Goal: Task Accomplishment & Management: Manage account settings

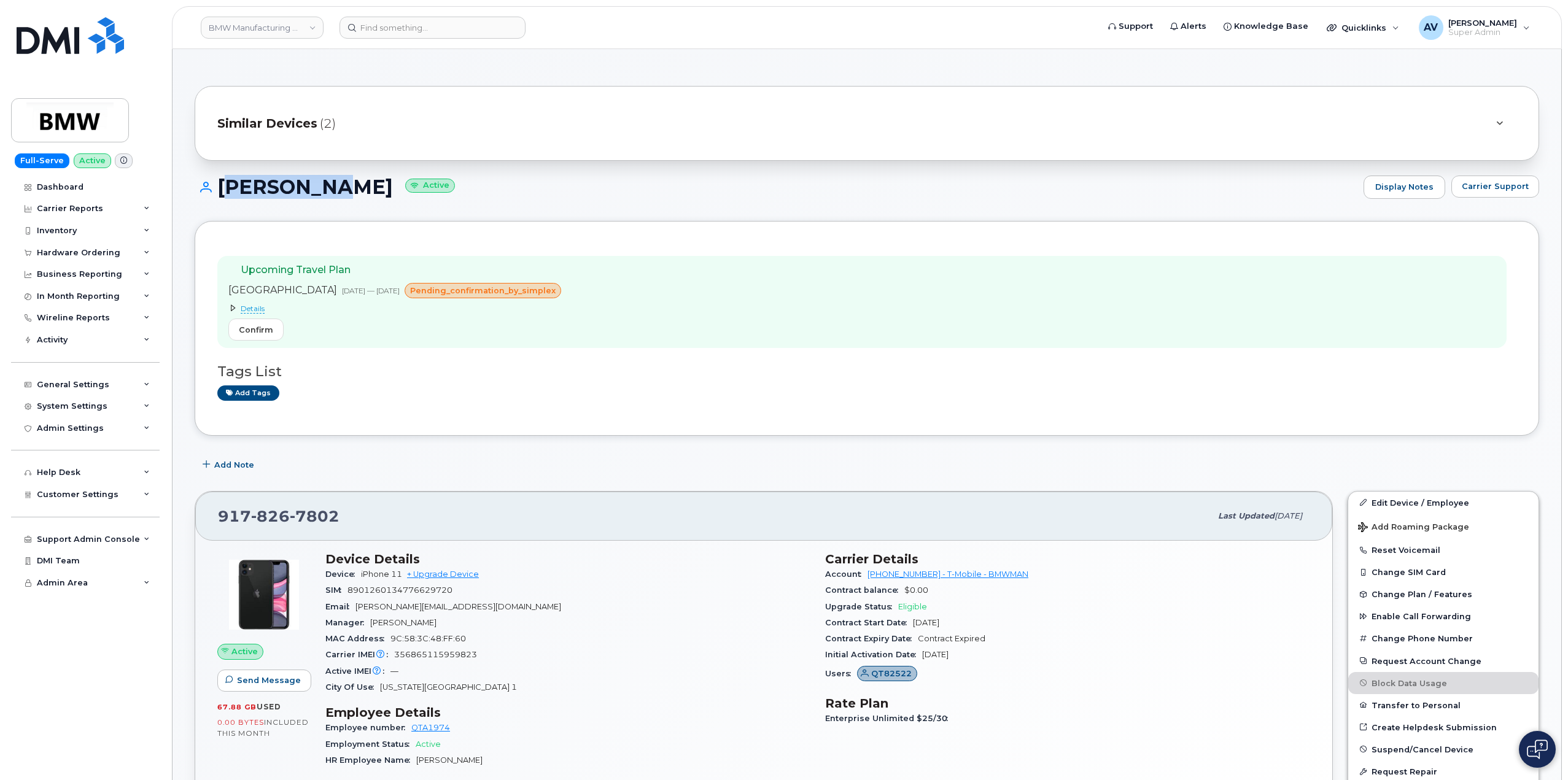
drag, startPoint x: 219, startPoint y: 182, endPoint x: 316, endPoint y: 198, distance: 98.3
click at [316, 197] on h1 "Jason Joa Active" at bounding box center [776, 187] width 1162 height 21
copy h1 "Jason Joa"
click at [474, 21] on input at bounding box center [433, 27] width 186 height 22
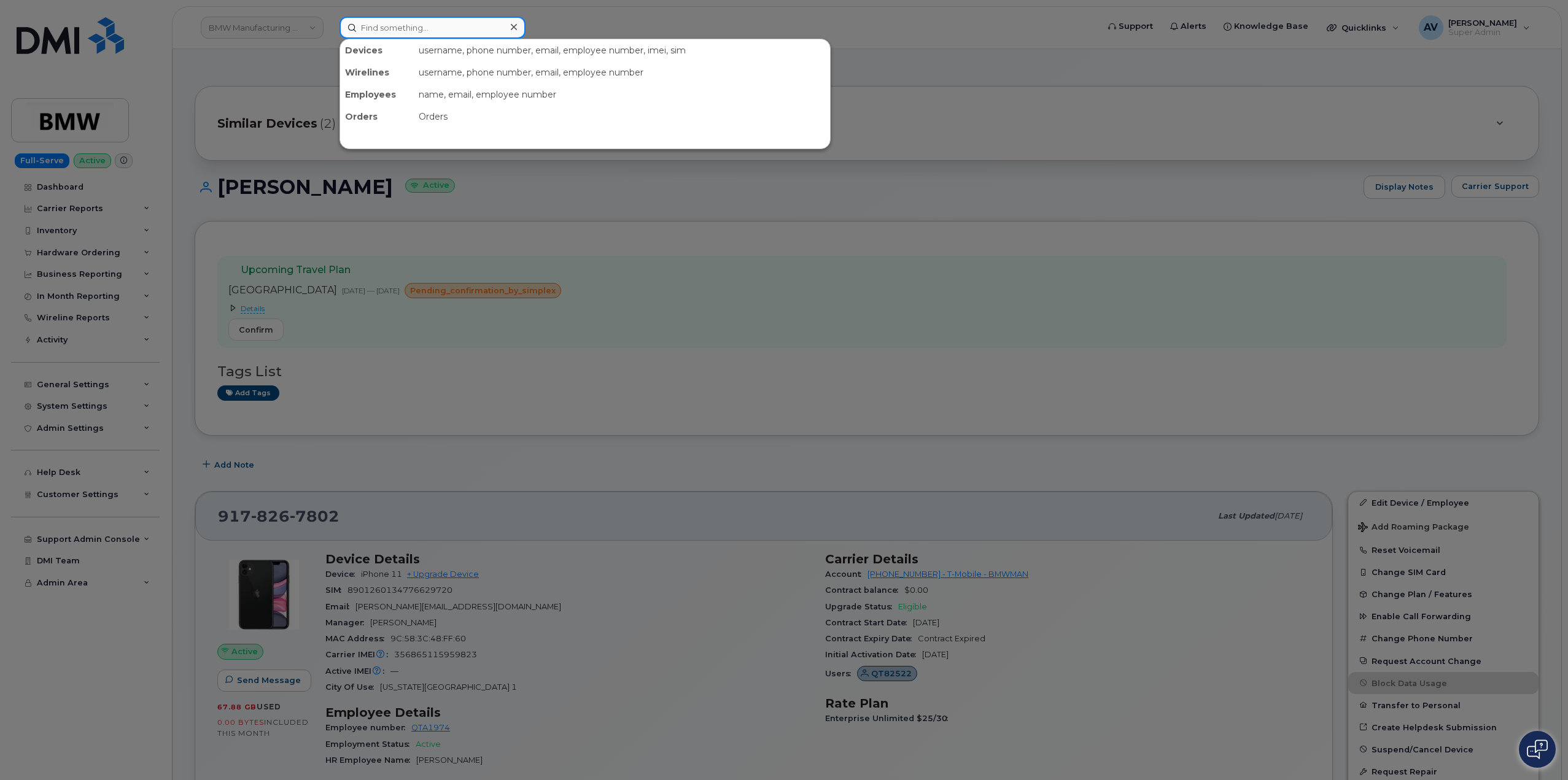
paste input "3095740868"
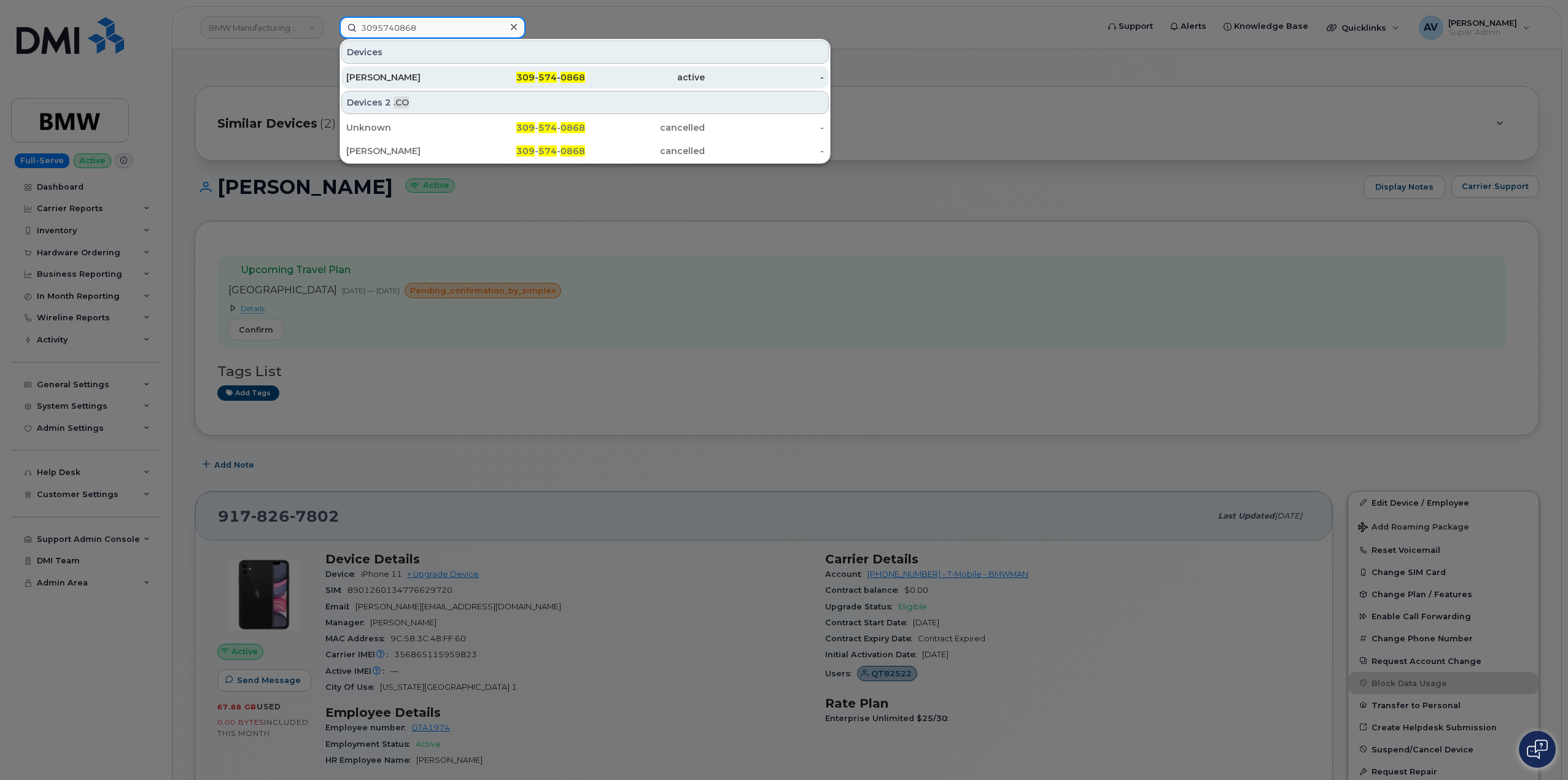
type input "3095740868"
click at [479, 80] on div "309 - 574 - 0868" at bounding box center [526, 77] width 120 height 12
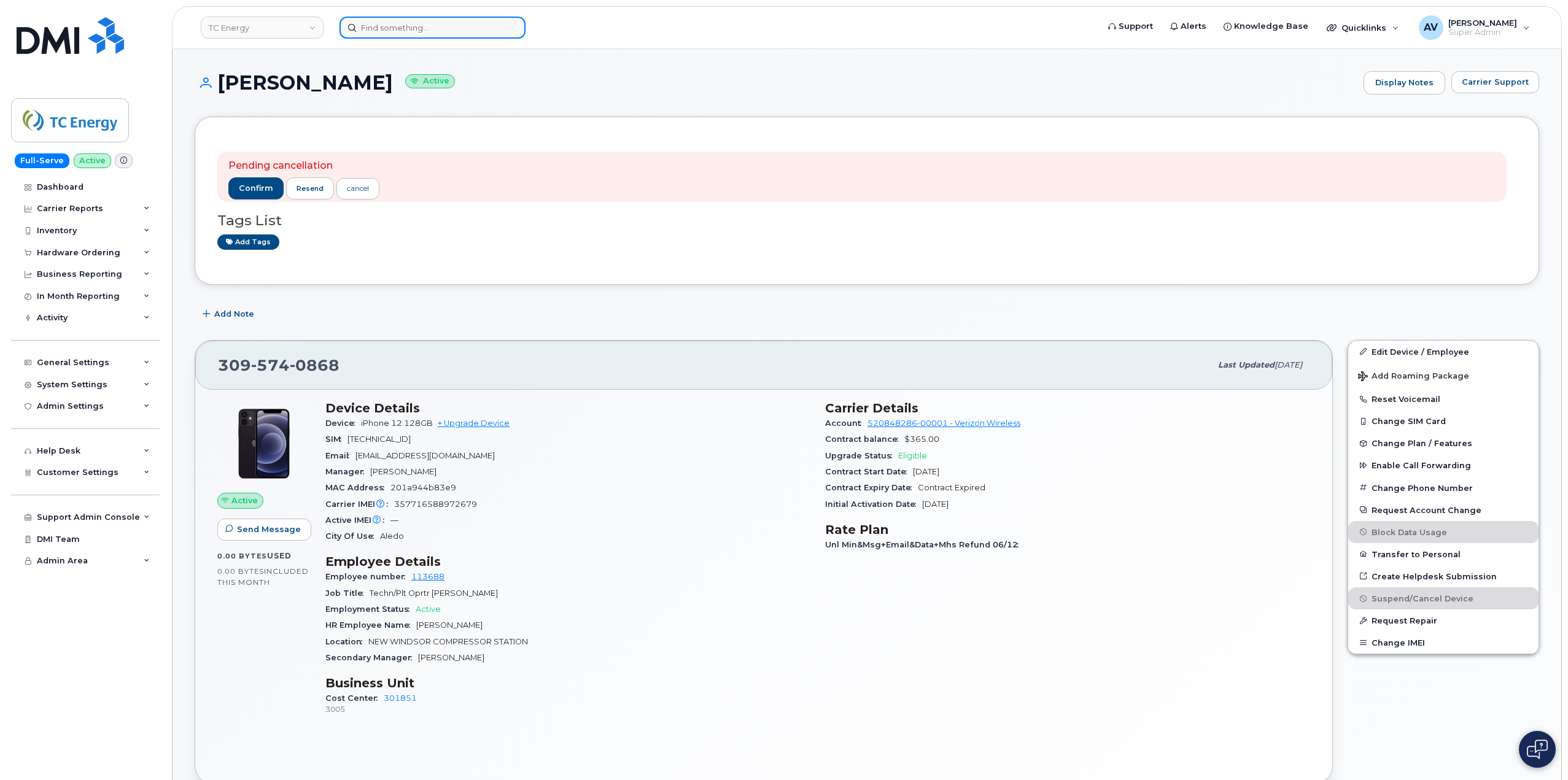
click at [473, 24] on input at bounding box center [433, 27] width 186 height 22
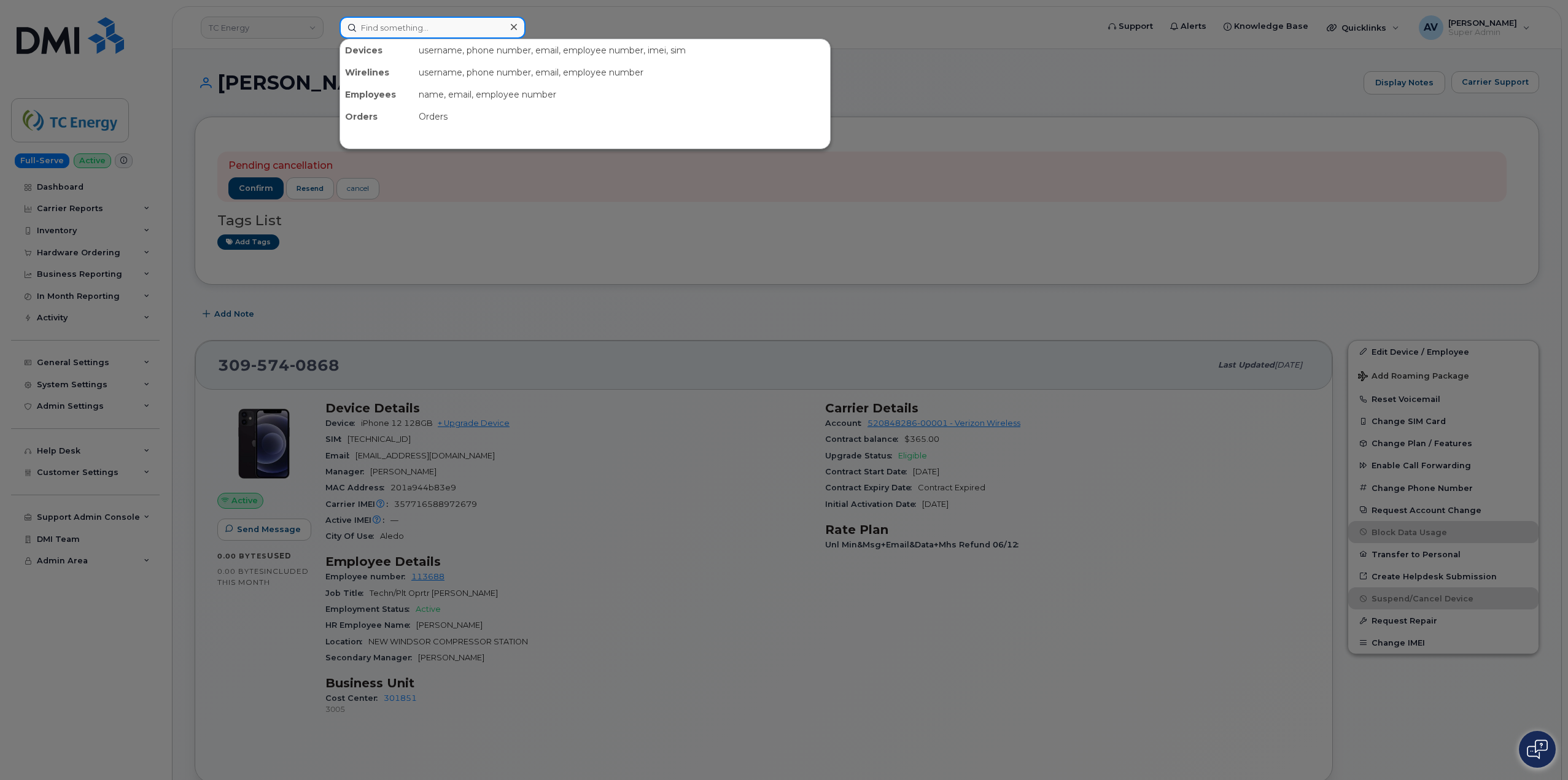
paste input "3095740868"
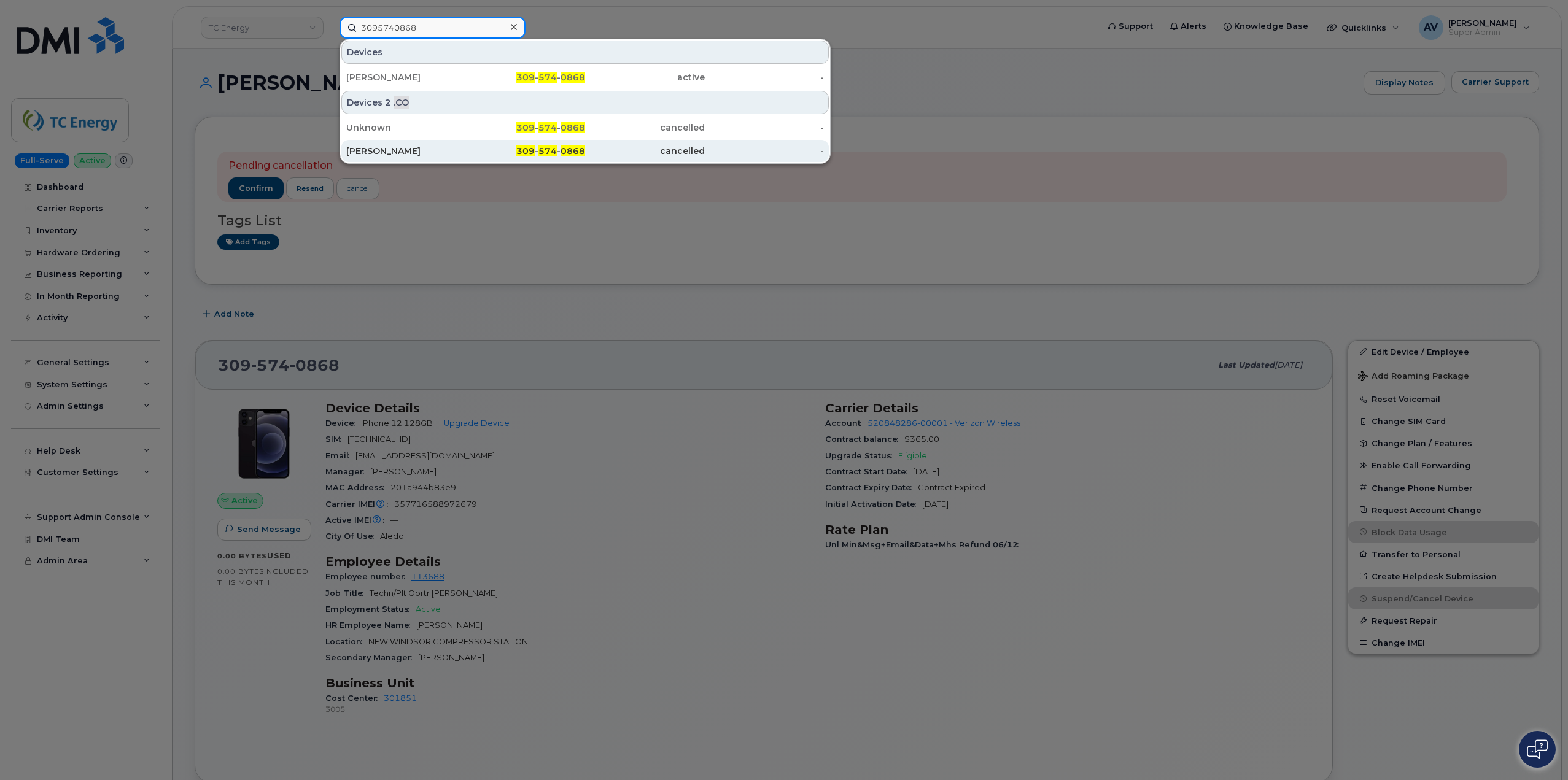
type input "3095740868"
click at [585, 145] on div "309 - 574 - 0868" at bounding box center [645, 151] width 120 height 22
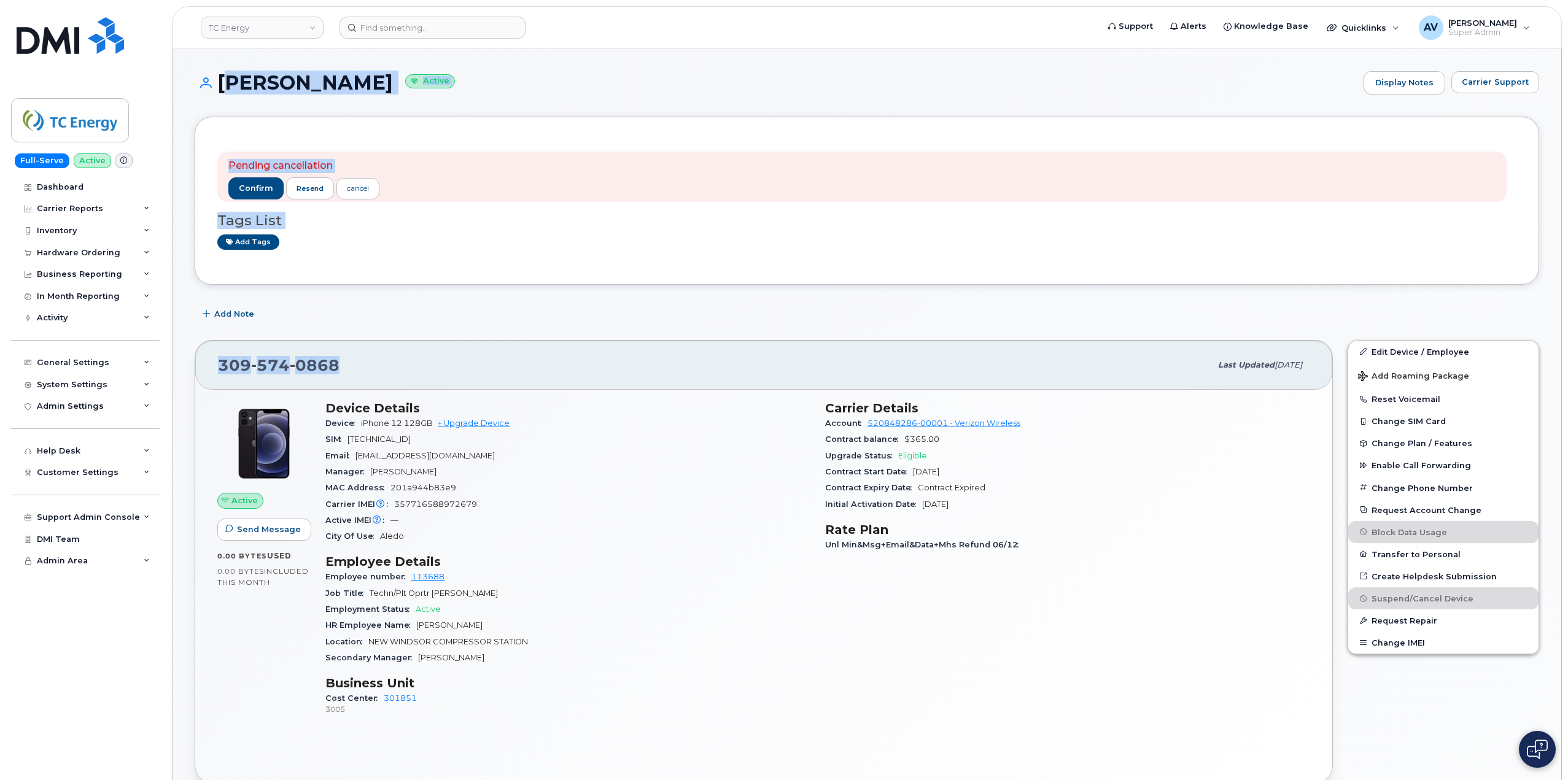
drag, startPoint x: 219, startPoint y: 76, endPoint x: 605, endPoint y: 349, distance: 472.8
copy div "Rob Velchansky Active Display Notes Carrier Support Pending cancellation confir…"
click at [294, 103] on div "Rob Velchansky Active Display Notes Carrier Support" at bounding box center [866, 94] width 1345 height 45
drag, startPoint x: 220, startPoint y: 75, endPoint x: 376, endPoint y: 94, distance: 157.2
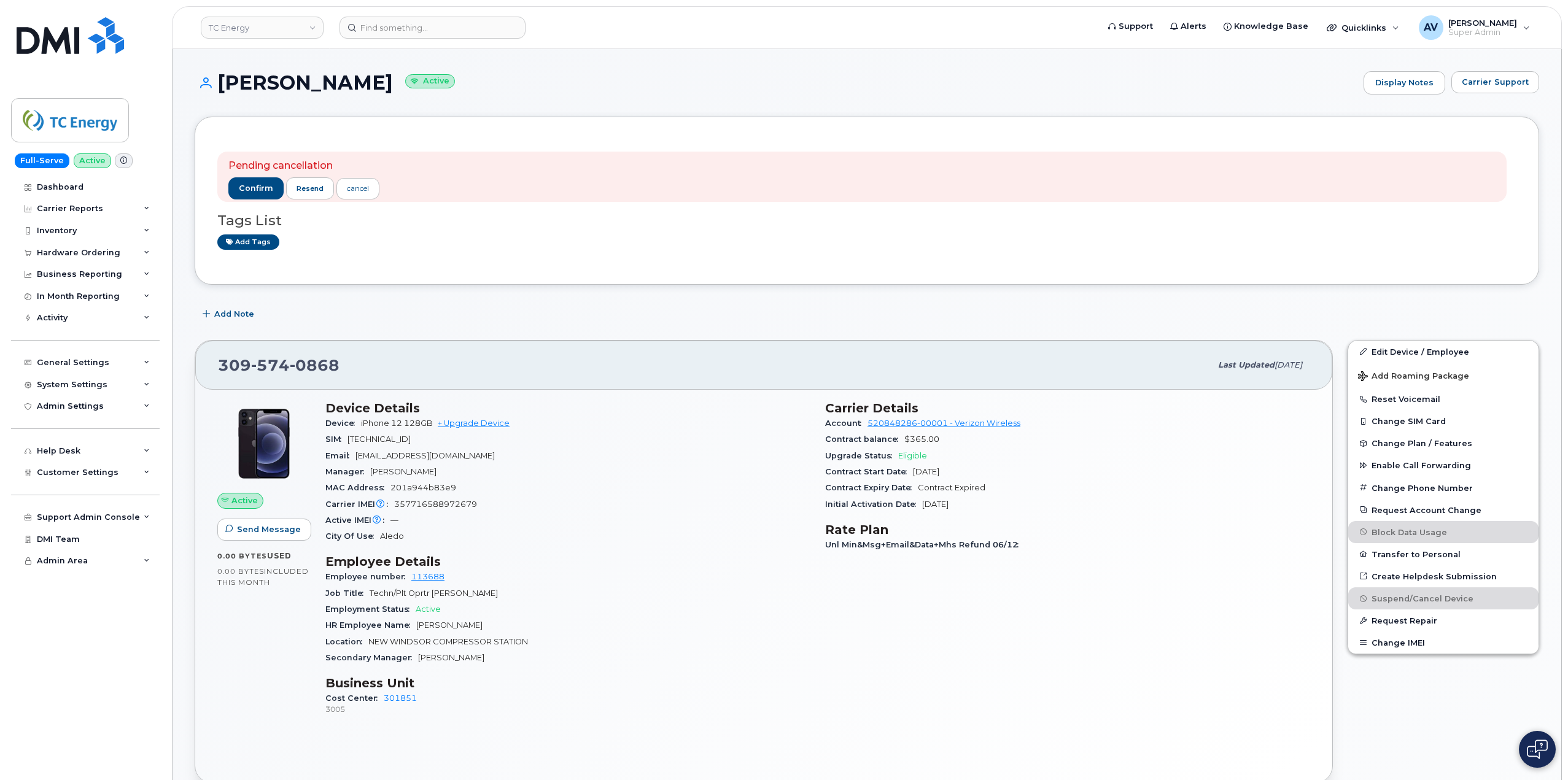
click at [376, 93] on h1 "Rob Velchansky Active" at bounding box center [776, 82] width 1162 height 21
copy h1 "[PERSON_NAME]"
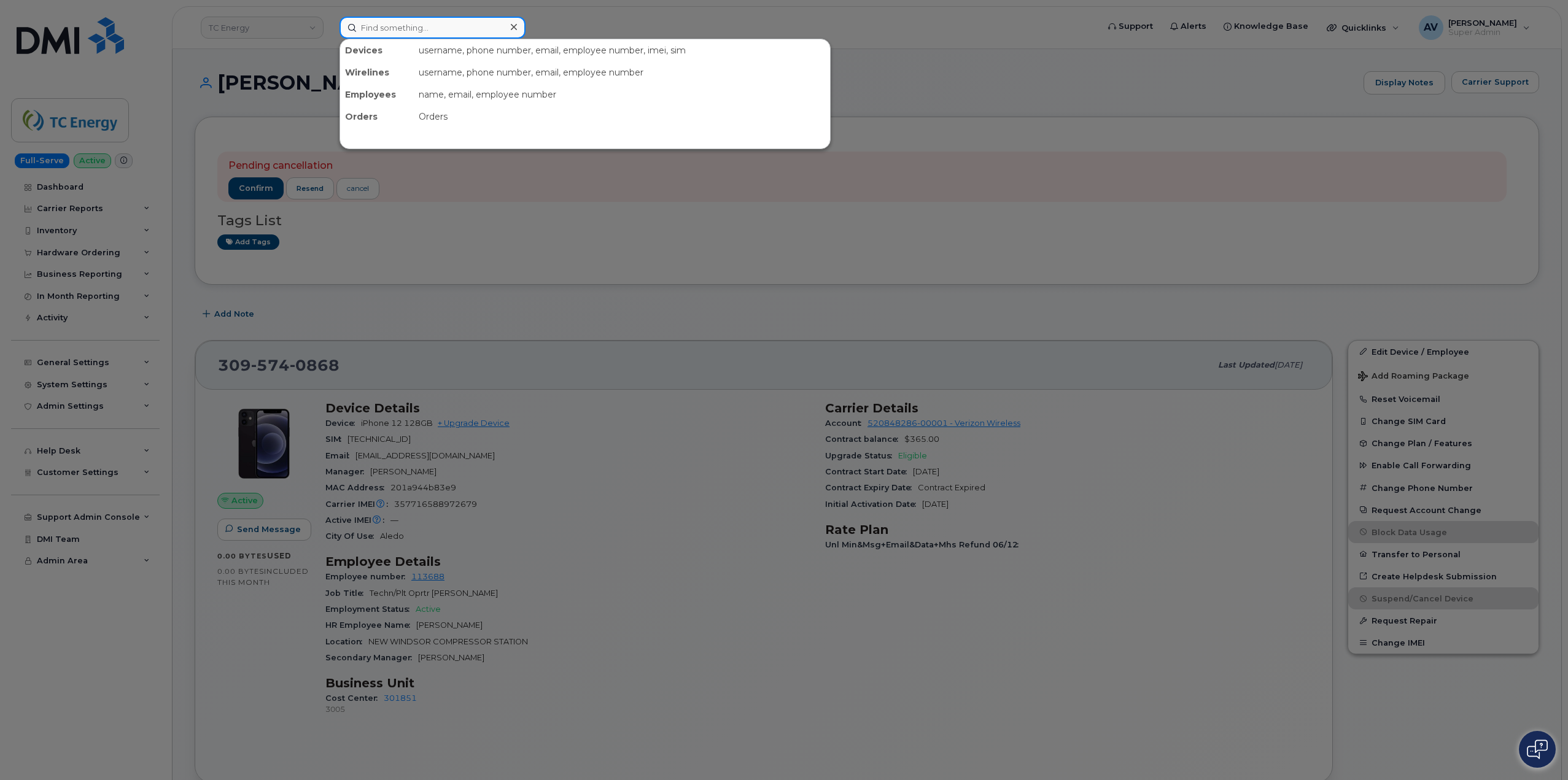
click at [425, 25] on input at bounding box center [433, 27] width 186 height 22
paste input "4035429818"
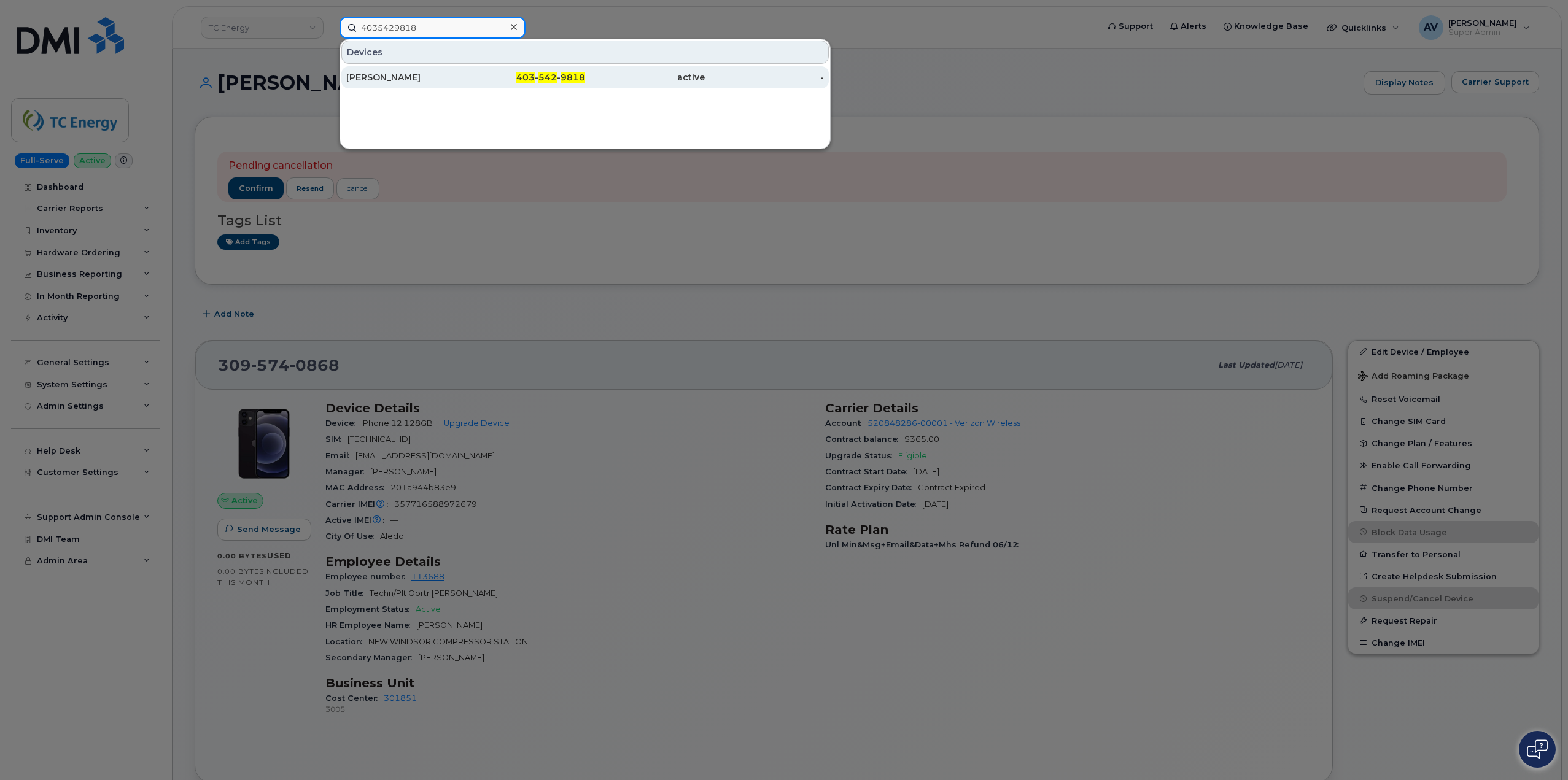
type input "4035429818"
click at [478, 78] on div "403 - 542 - 9818" at bounding box center [526, 77] width 120 height 12
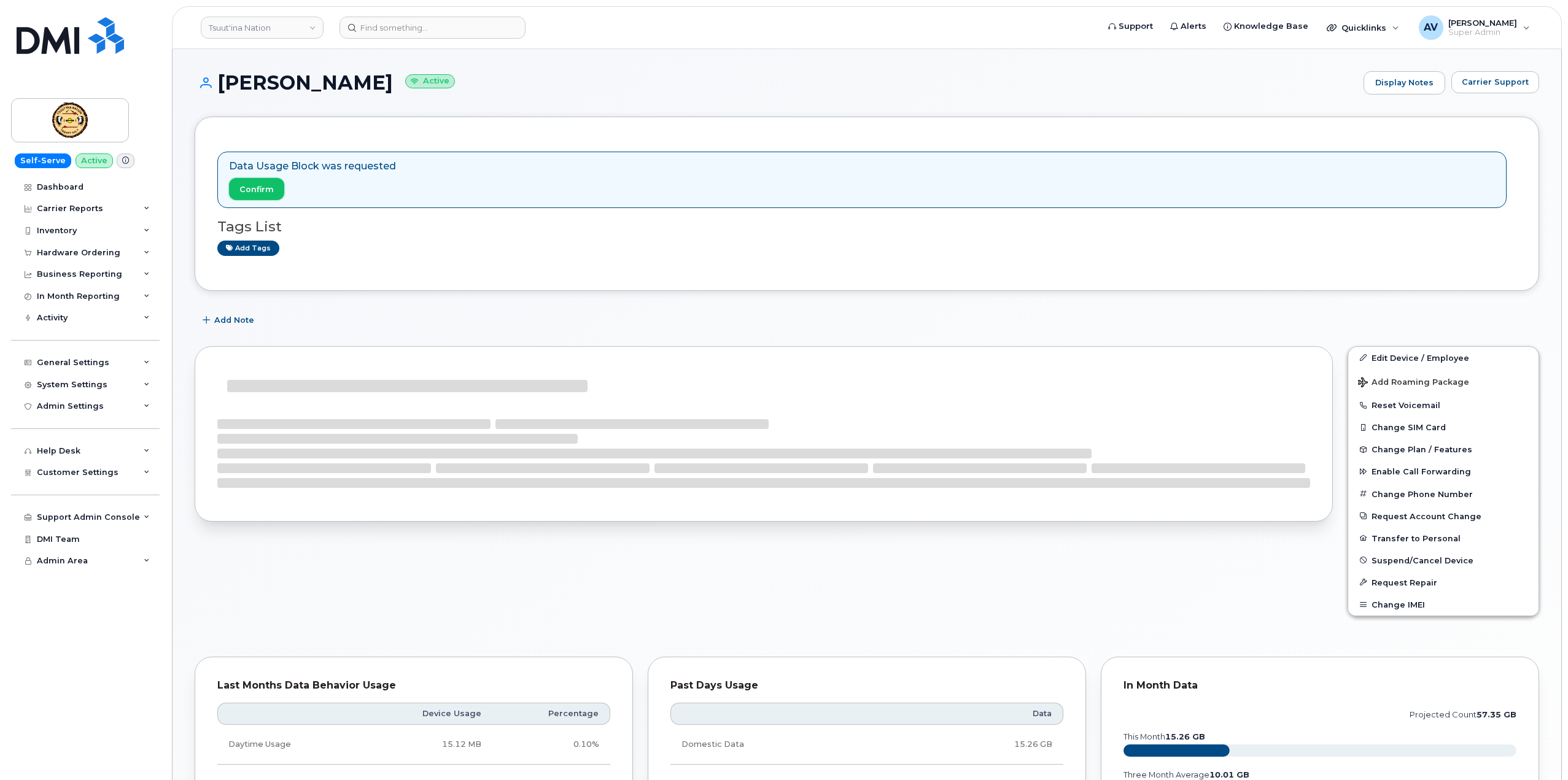
click at [261, 192] on span "Confirm" at bounding box center [256, 189] width 34 height 11
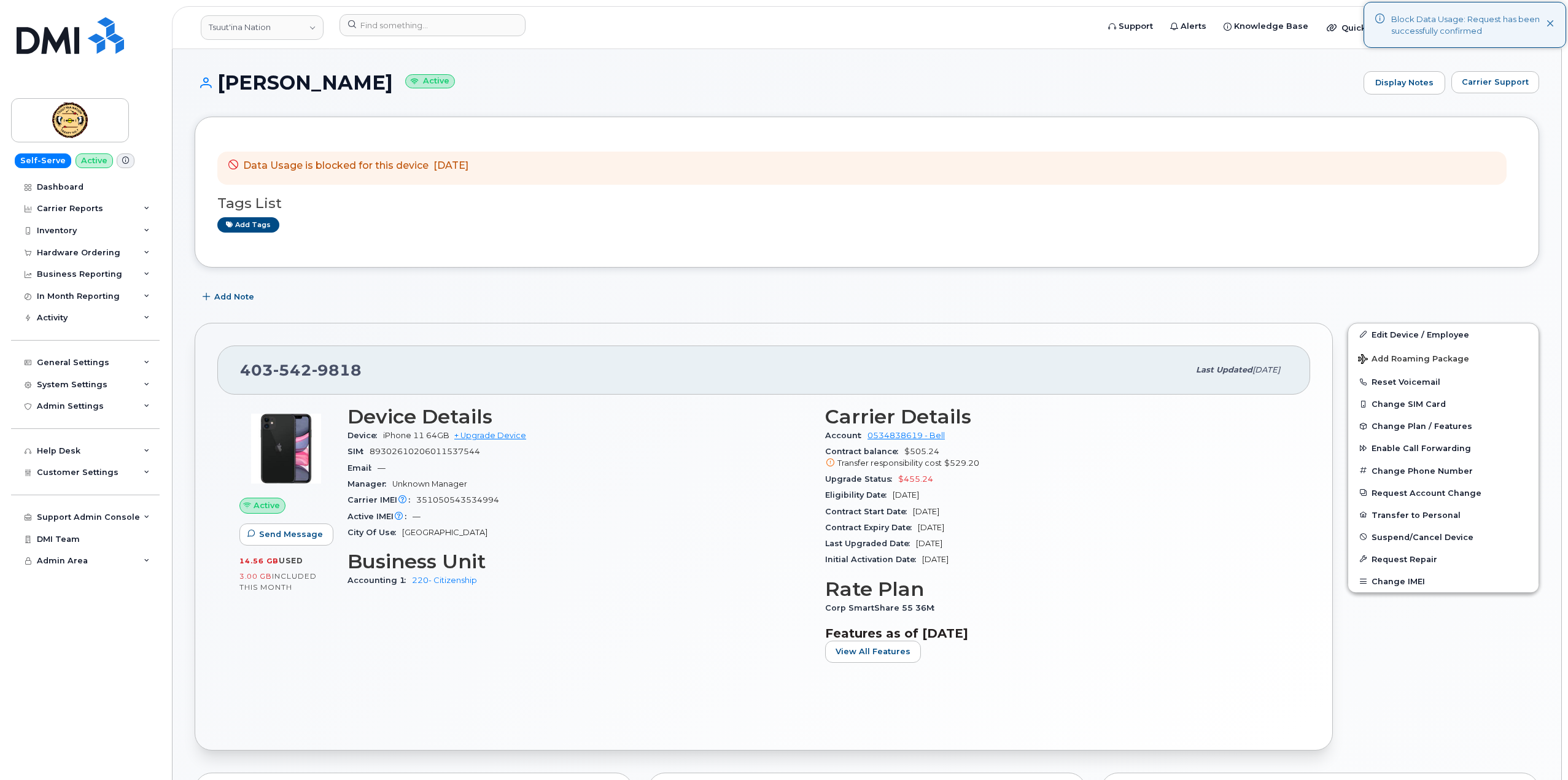
drag, startPoint x: 213, startPoint y: 70, endPoint x: 518, endPoint y: 156, distance: 316.9
copy div "TRISTEN MANYWOUNDS Active Display Notes Carrier Support Data Usage is blocked f…"
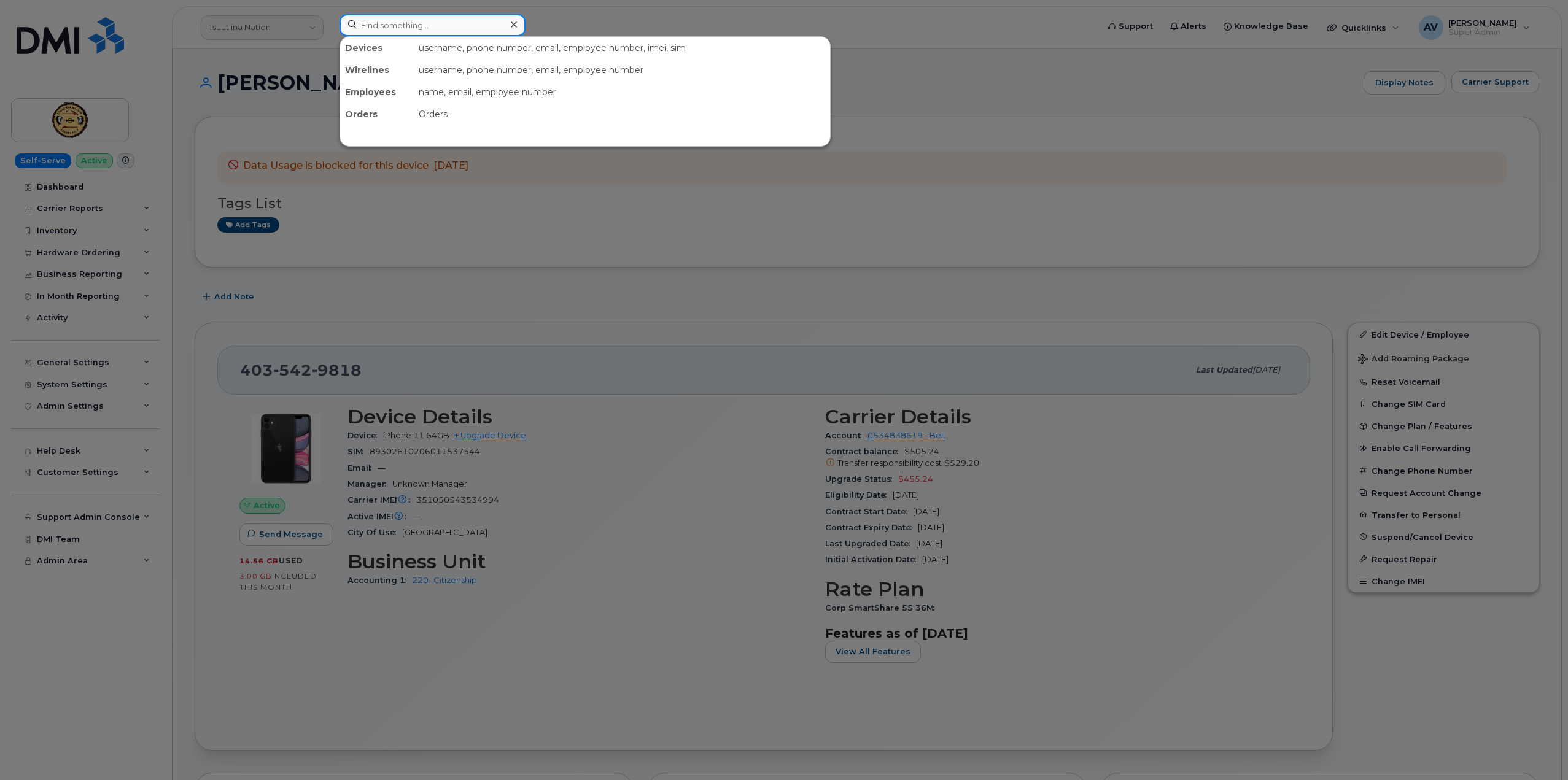
click at [428, 28] on input at bounding box center [433, 25] width 186 height 22
paste input "Order 297838"
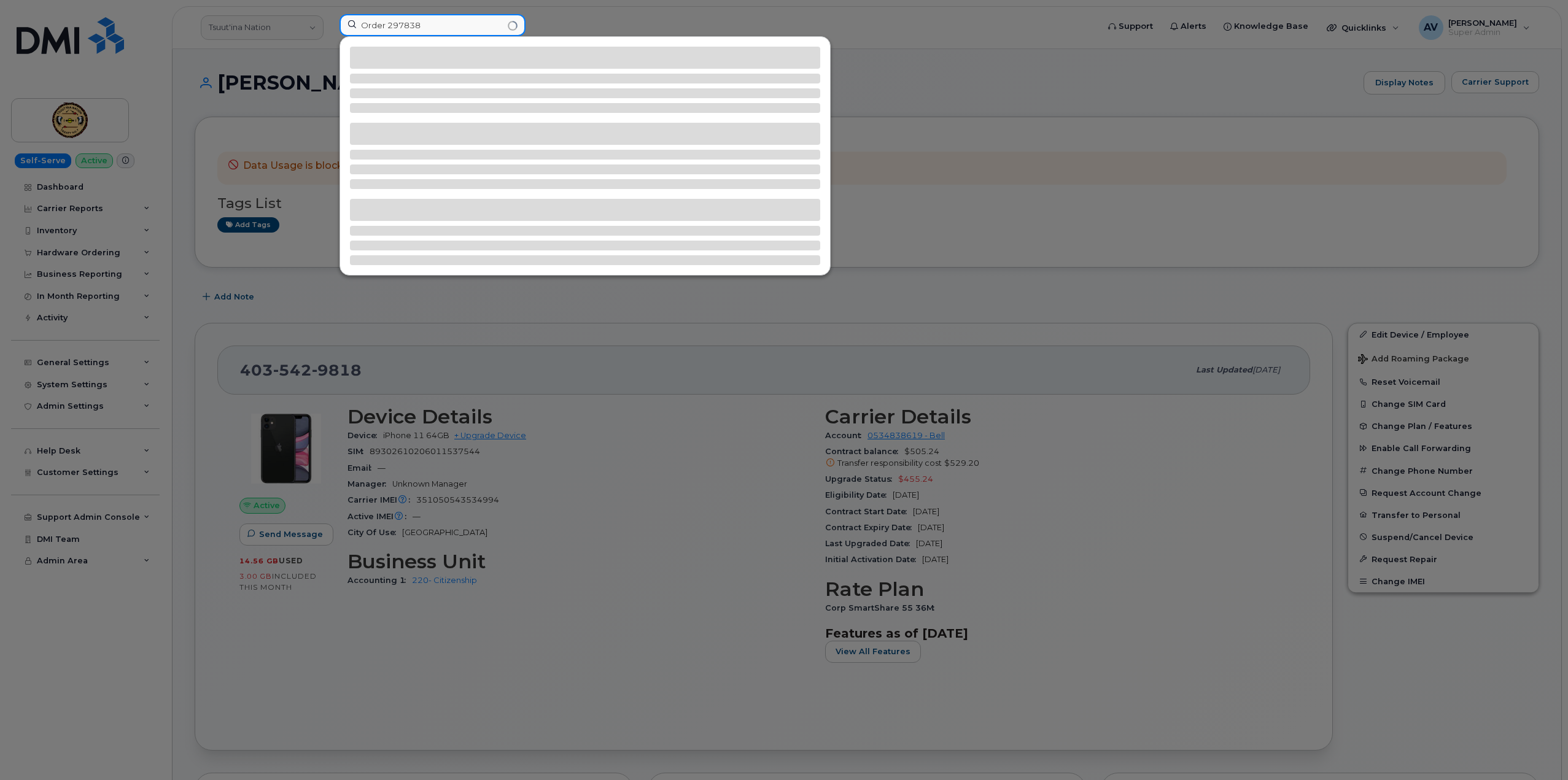
click at [394, 22] on input "Order 297838" at bounding box center [433, 25] width 186 height 22
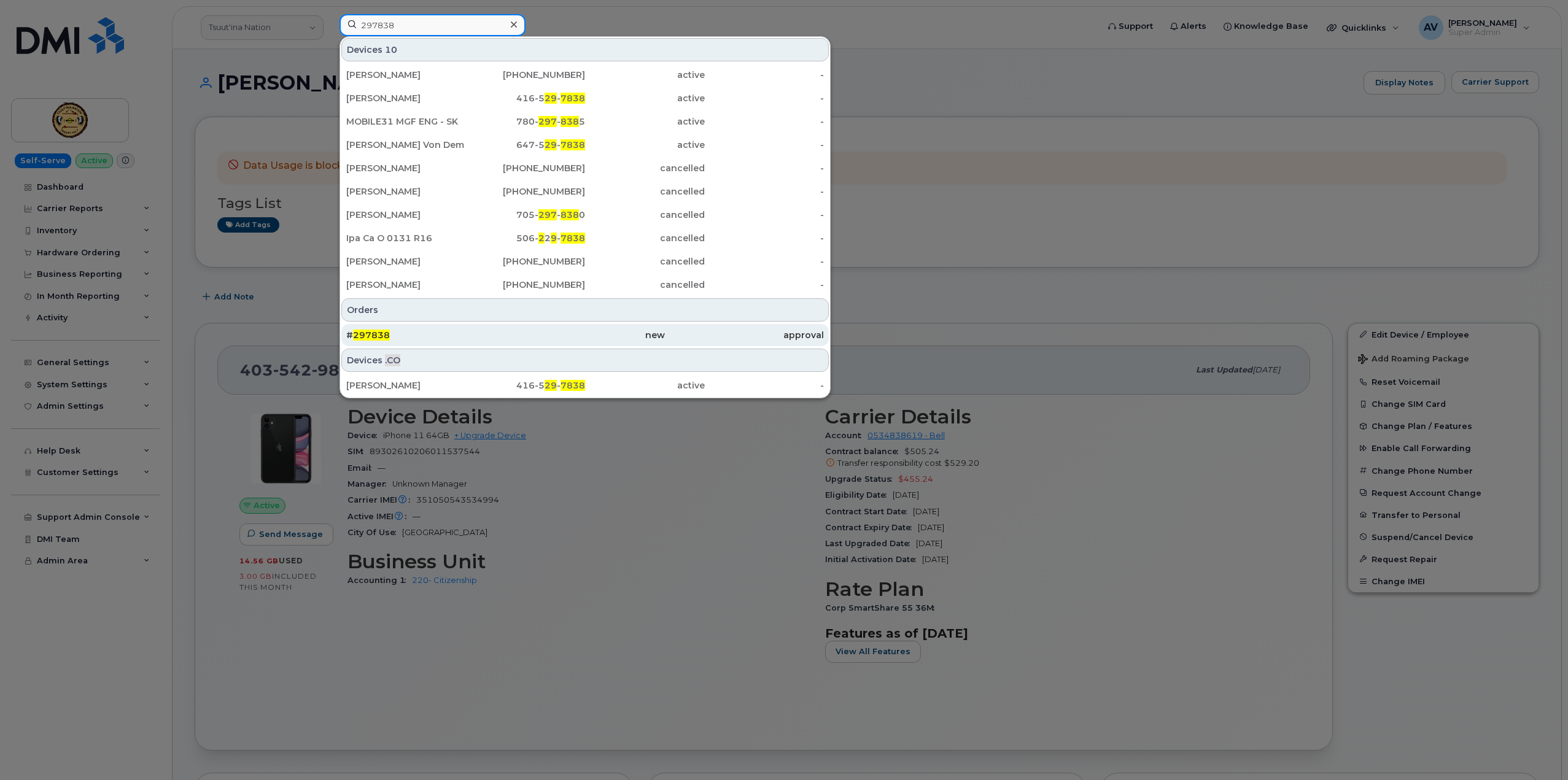
type input "297838"
click at [506, 329] on div "# 297838" at bounding box center [585, 334] width 159 height 22
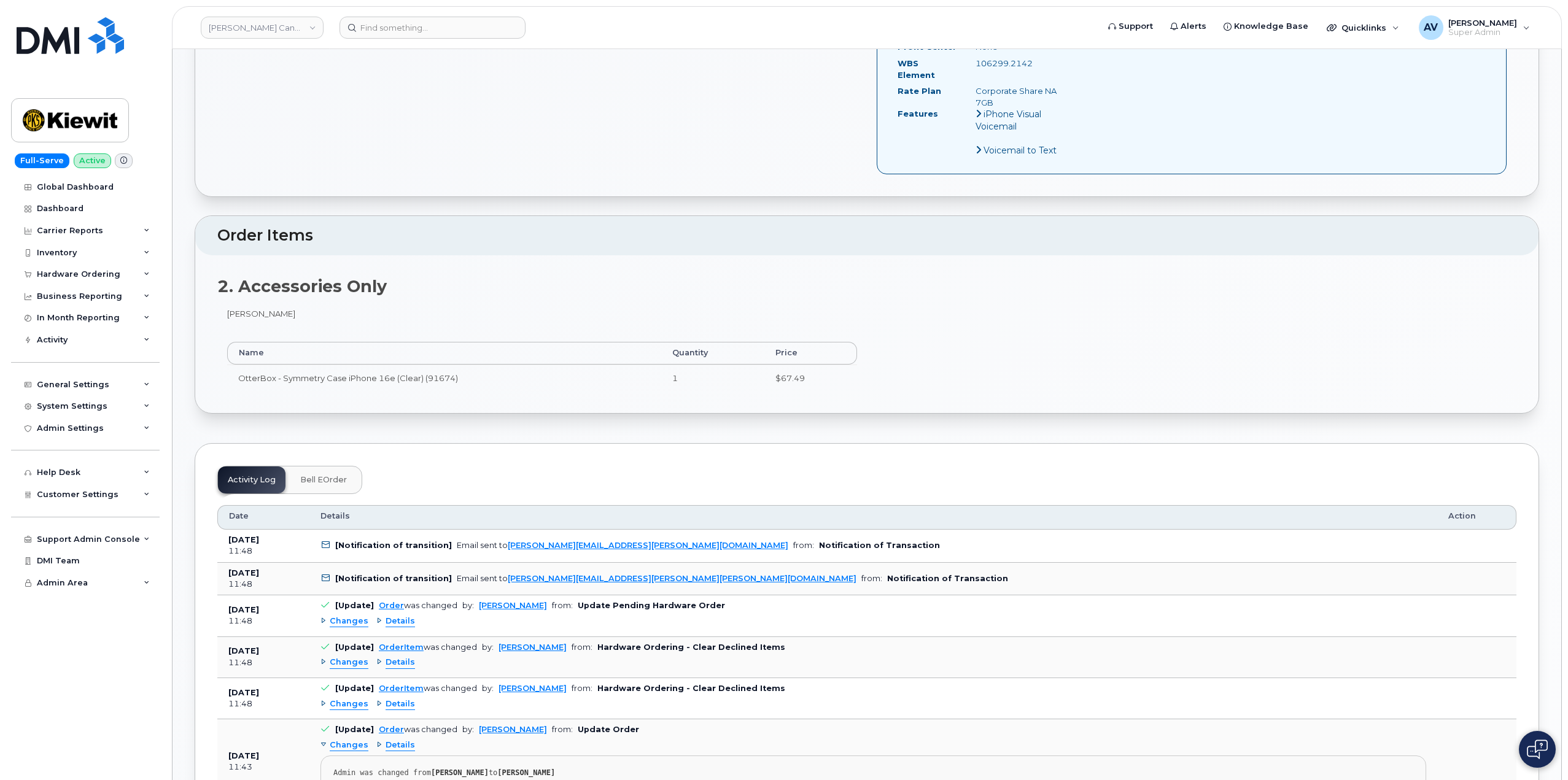
scroll to position [614, 0]
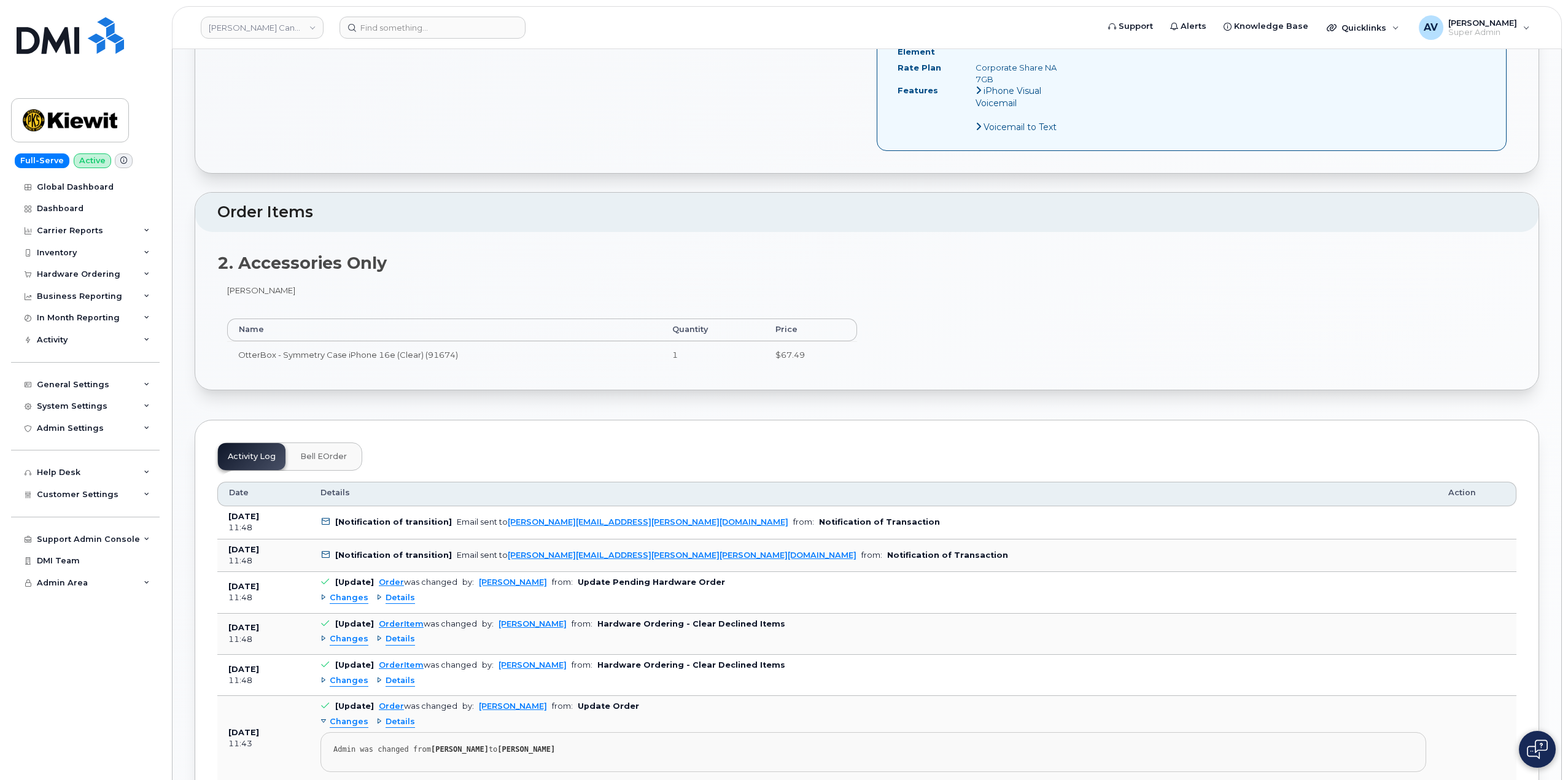
click at [353, 592] on span "Changes" at bounding box center [349, 598] width 39 height 11
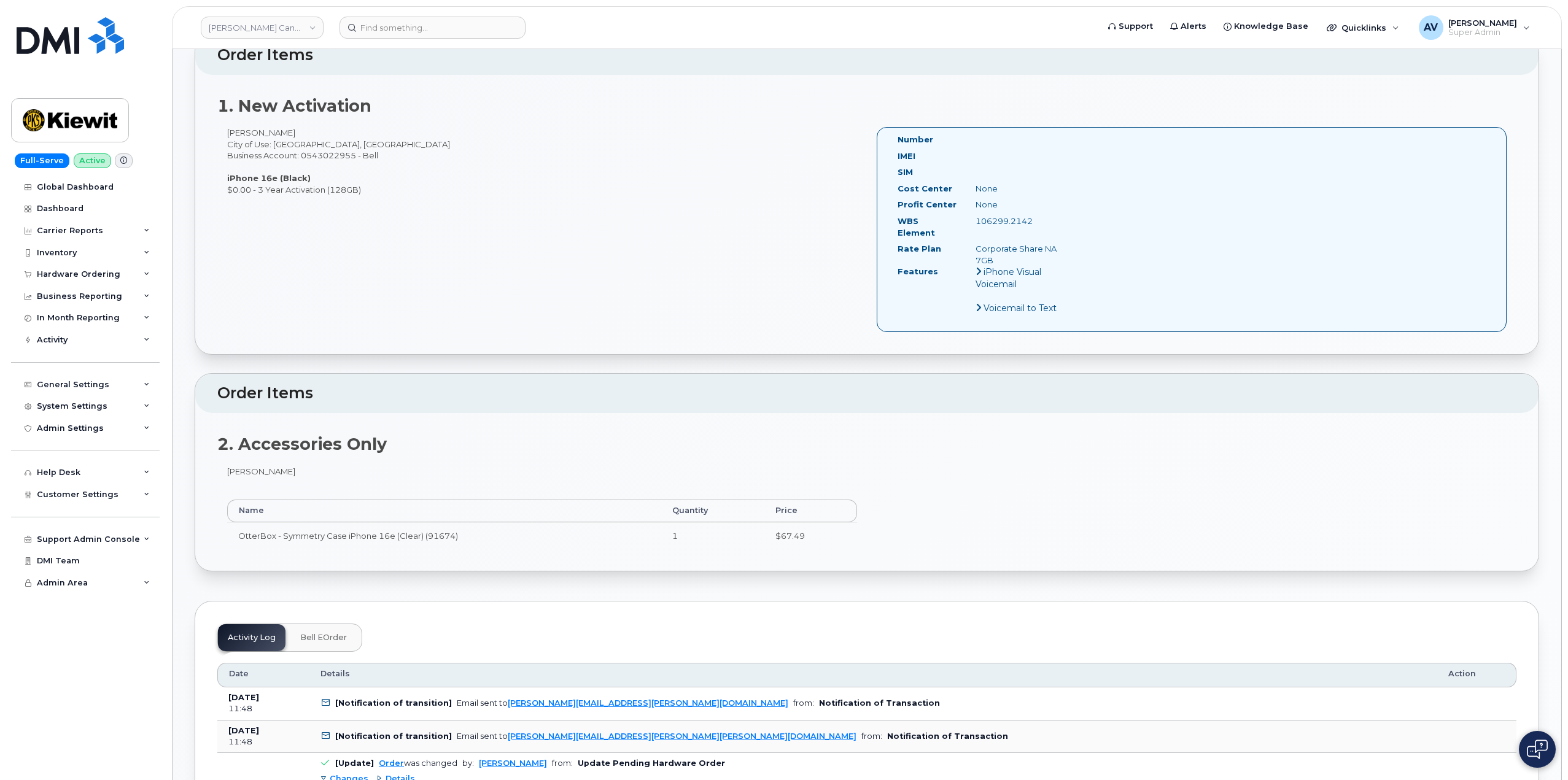
scroll to position [368, 0]
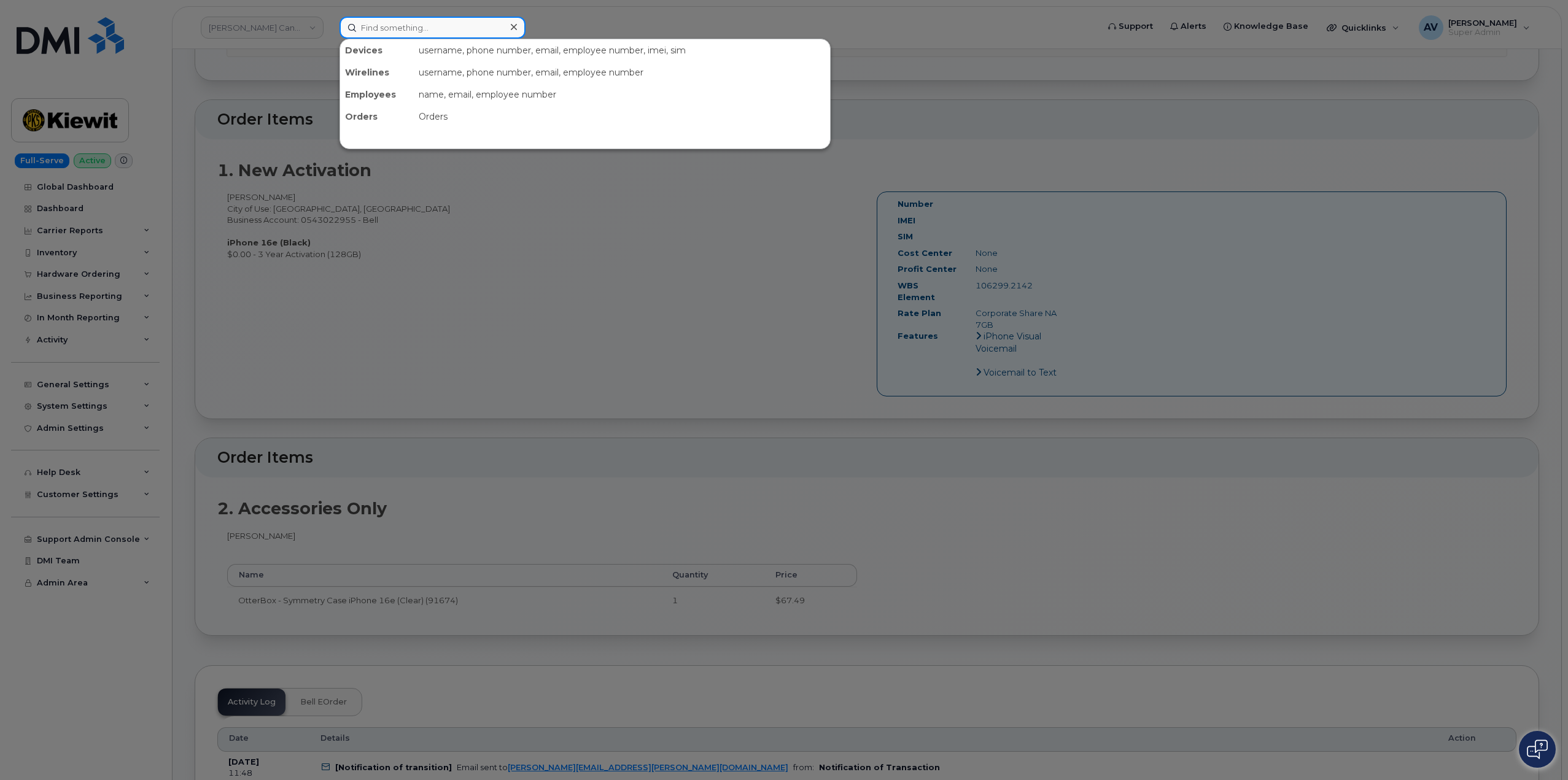
click at [477, 24] on input at bounding box center [433, 27] width 186 height 22
paste input "7802985735"
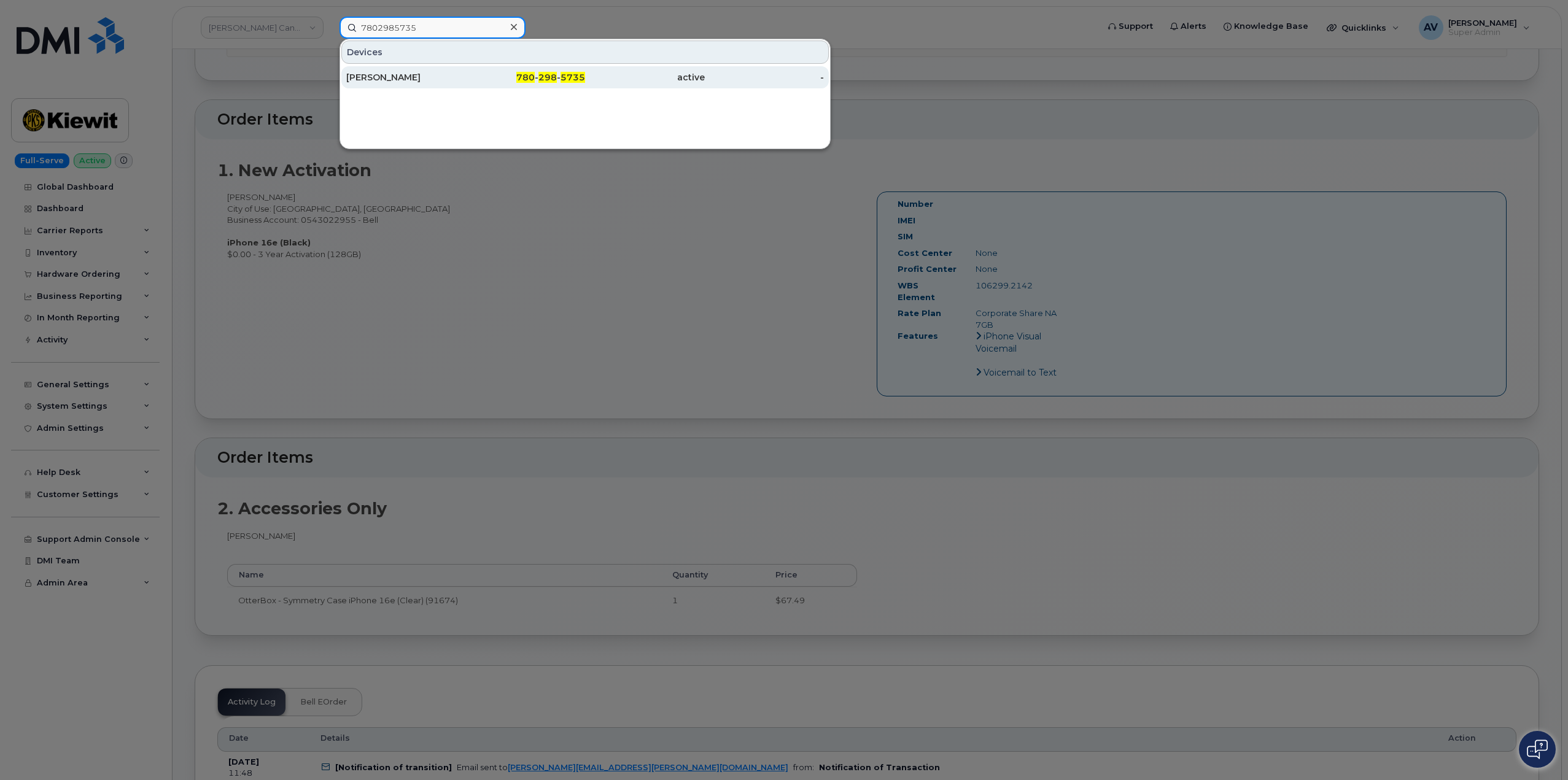
type input "7802985735"
click at [437, 78] on div "Bert Bullock" at bounding box center [406, 77] width 120 height 12
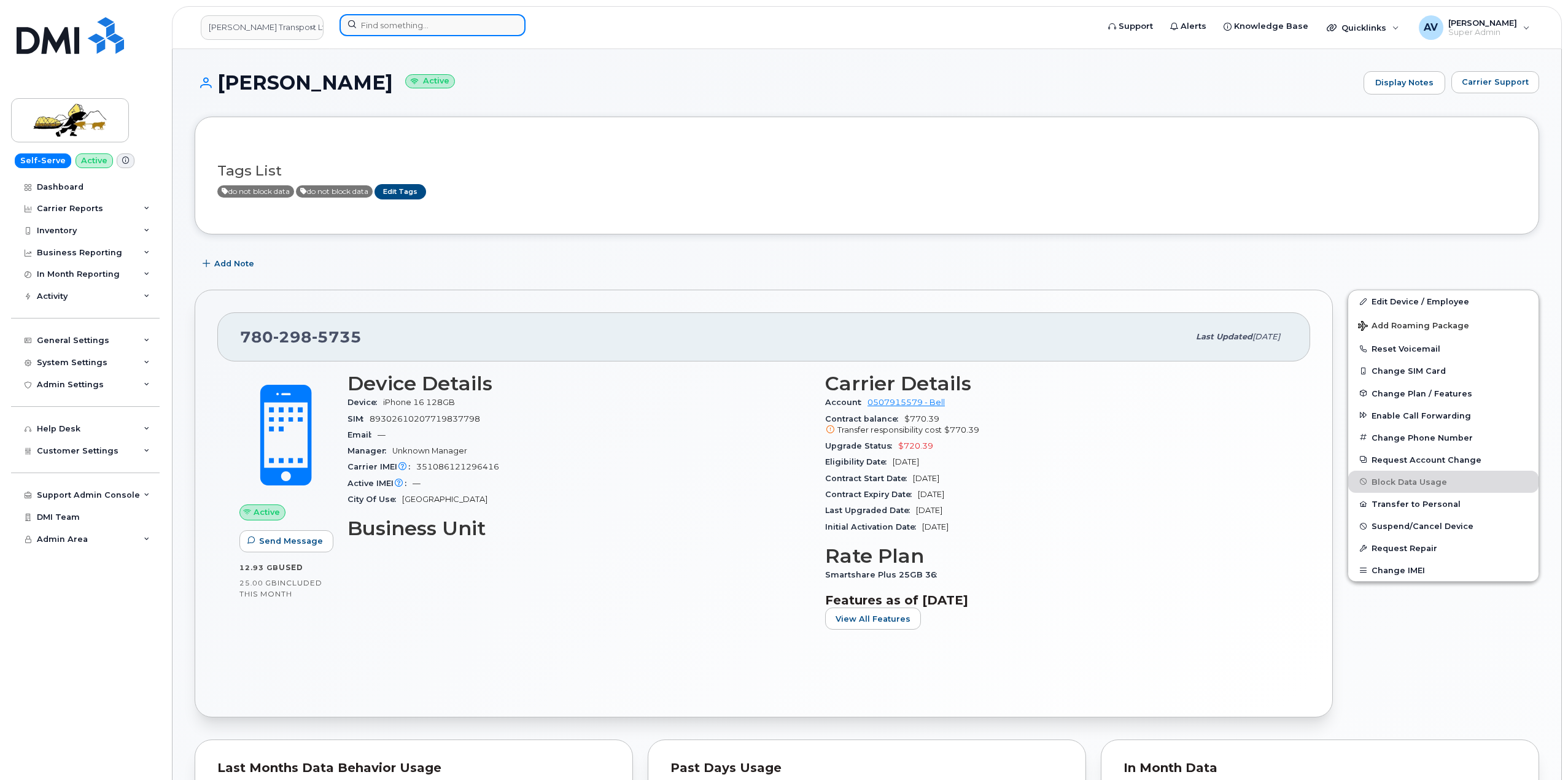
click at [443, 26] on input at bounding box center [433, 25] width 186 height 22
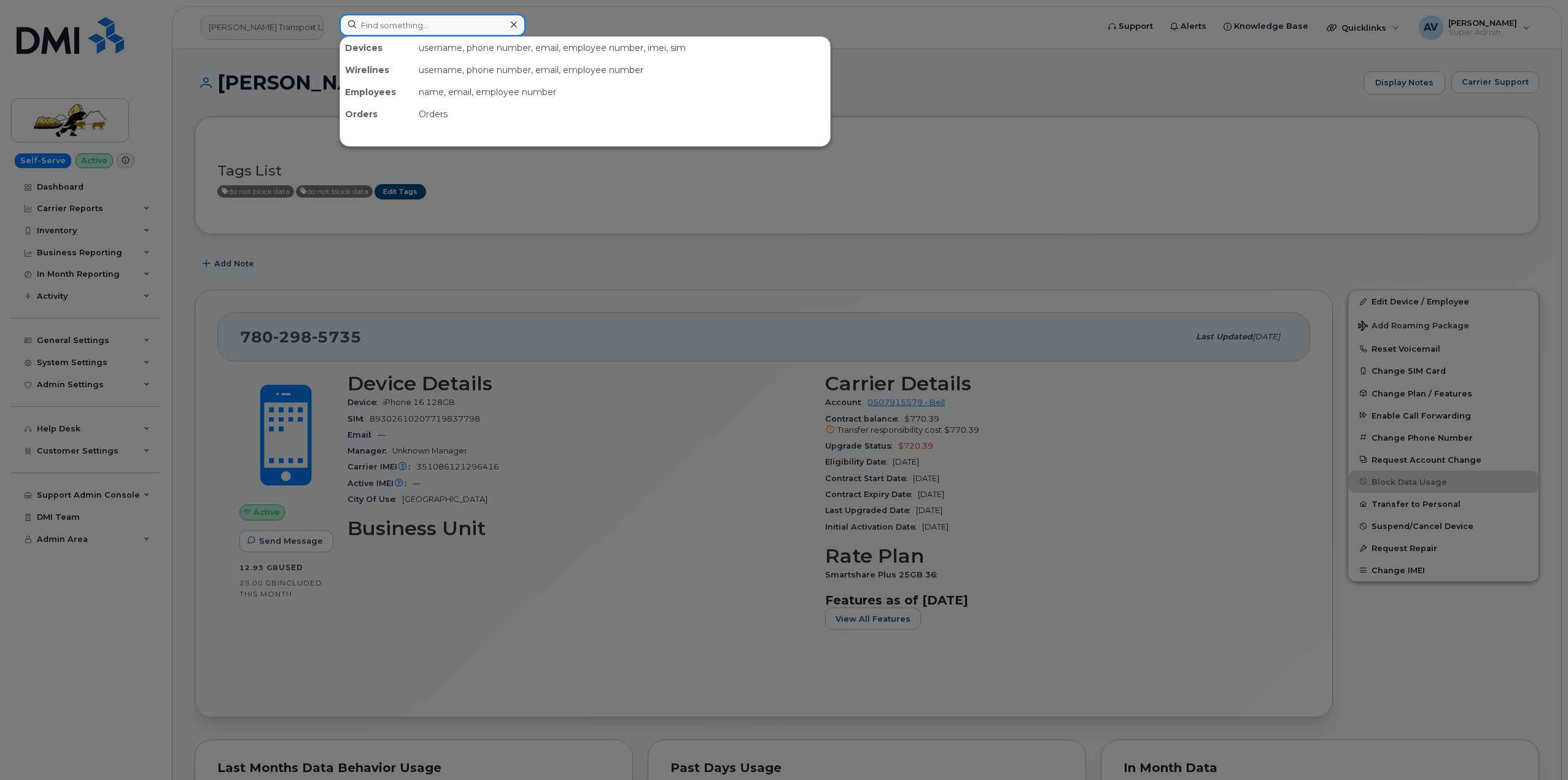
paste input "6024004127"
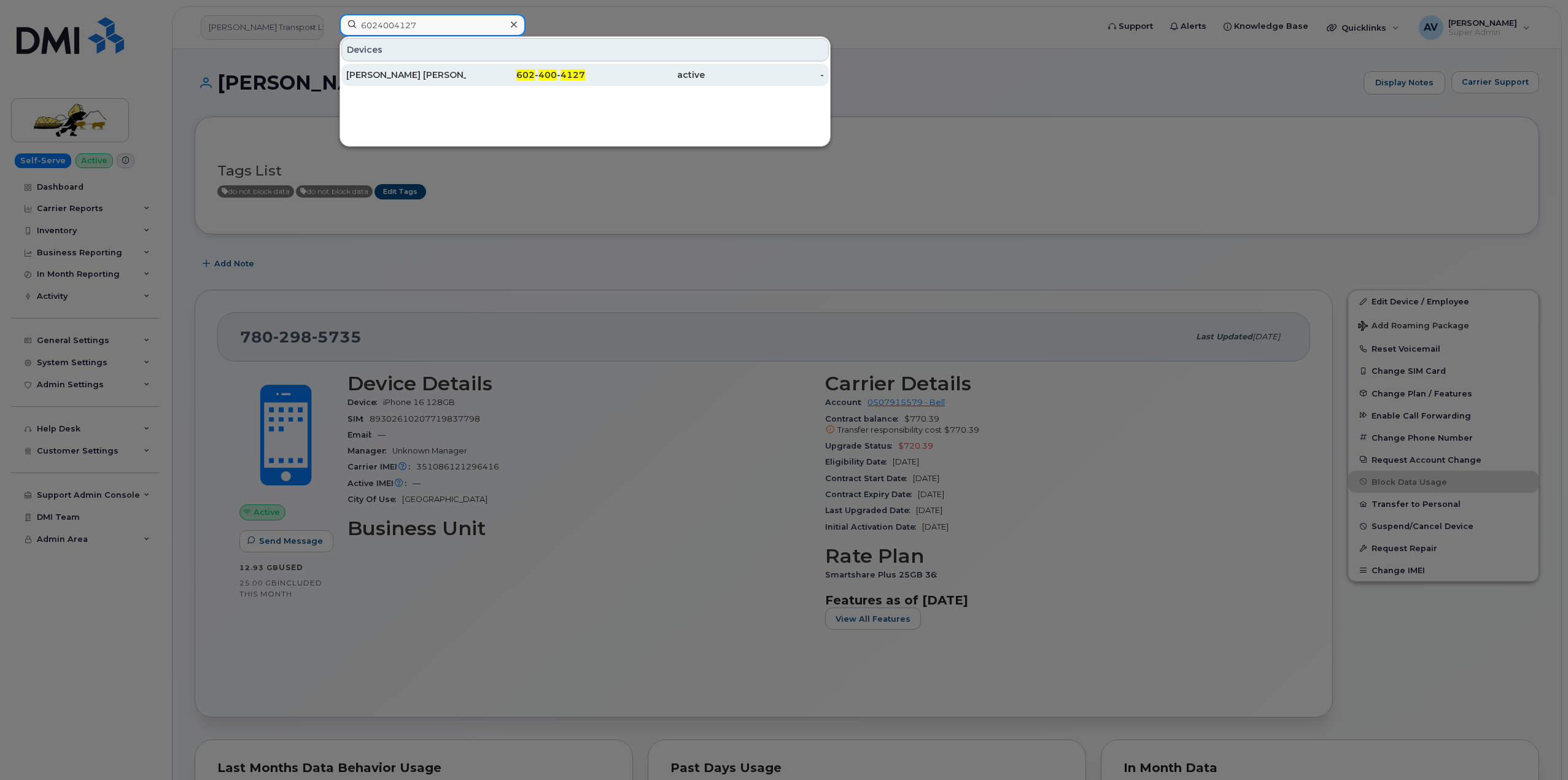
type input "6024004127"
click at [437, 71] on div "CAMBELL DRAKE" at bounding box center [406, 75] width 120 height 12
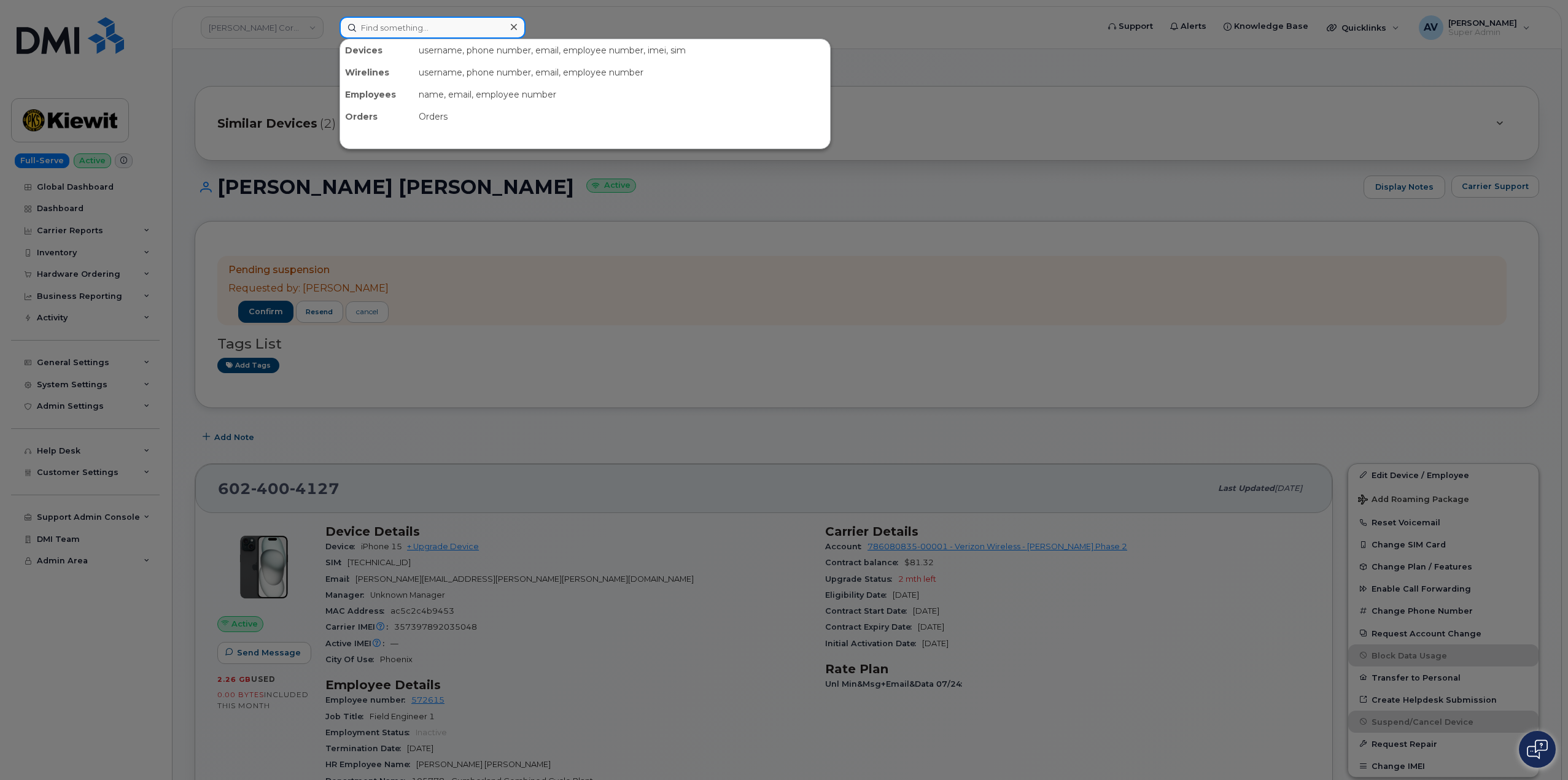
click at [412, 22] on input at bounding box center [433, 27] width 186 height 22
paste input "Ivette Michel"
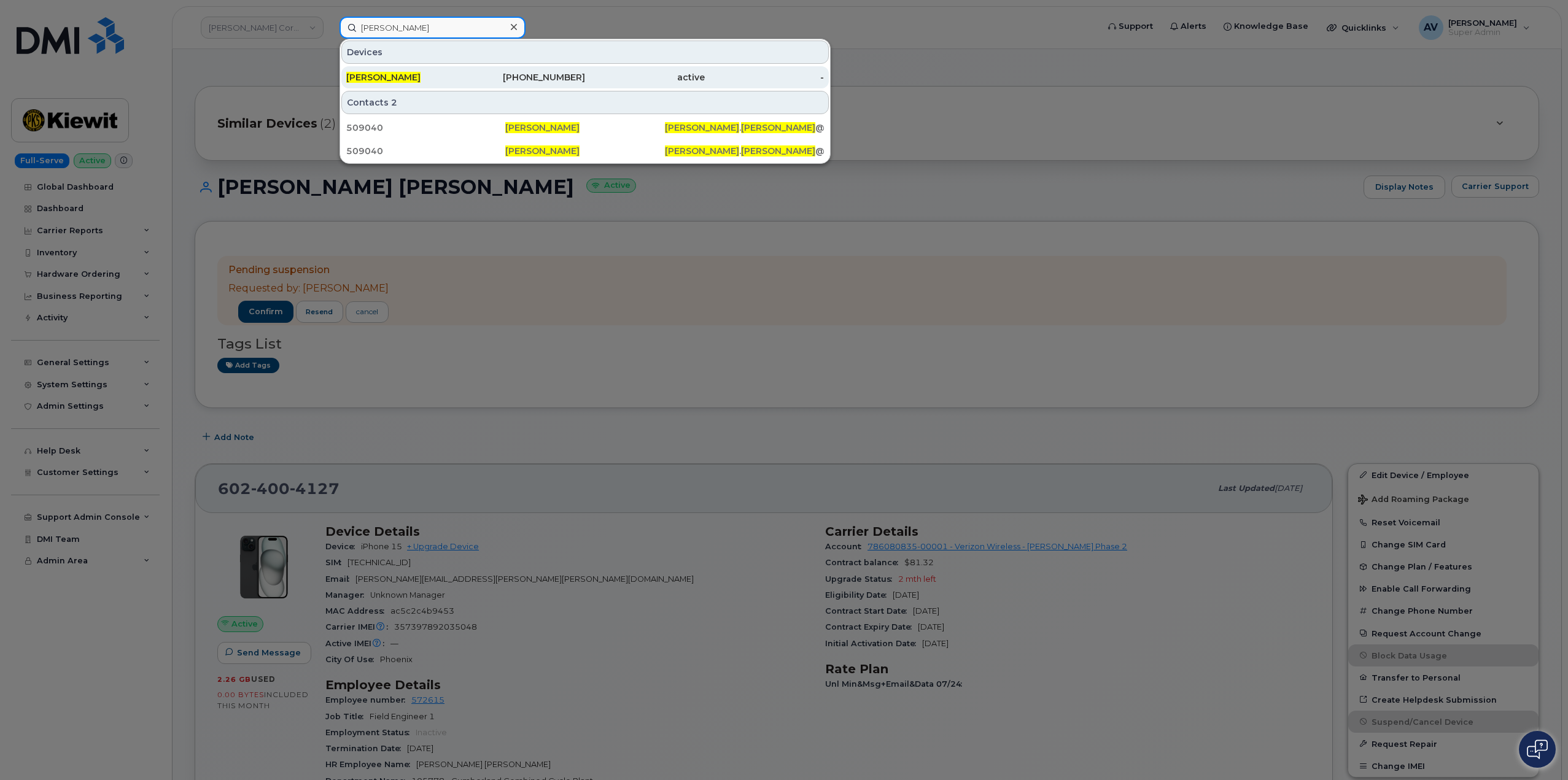
type input "Ivette Michel"
click at [483, 76] on div "602-342-6536" at bounding box center [526, 77] width 120 height 12
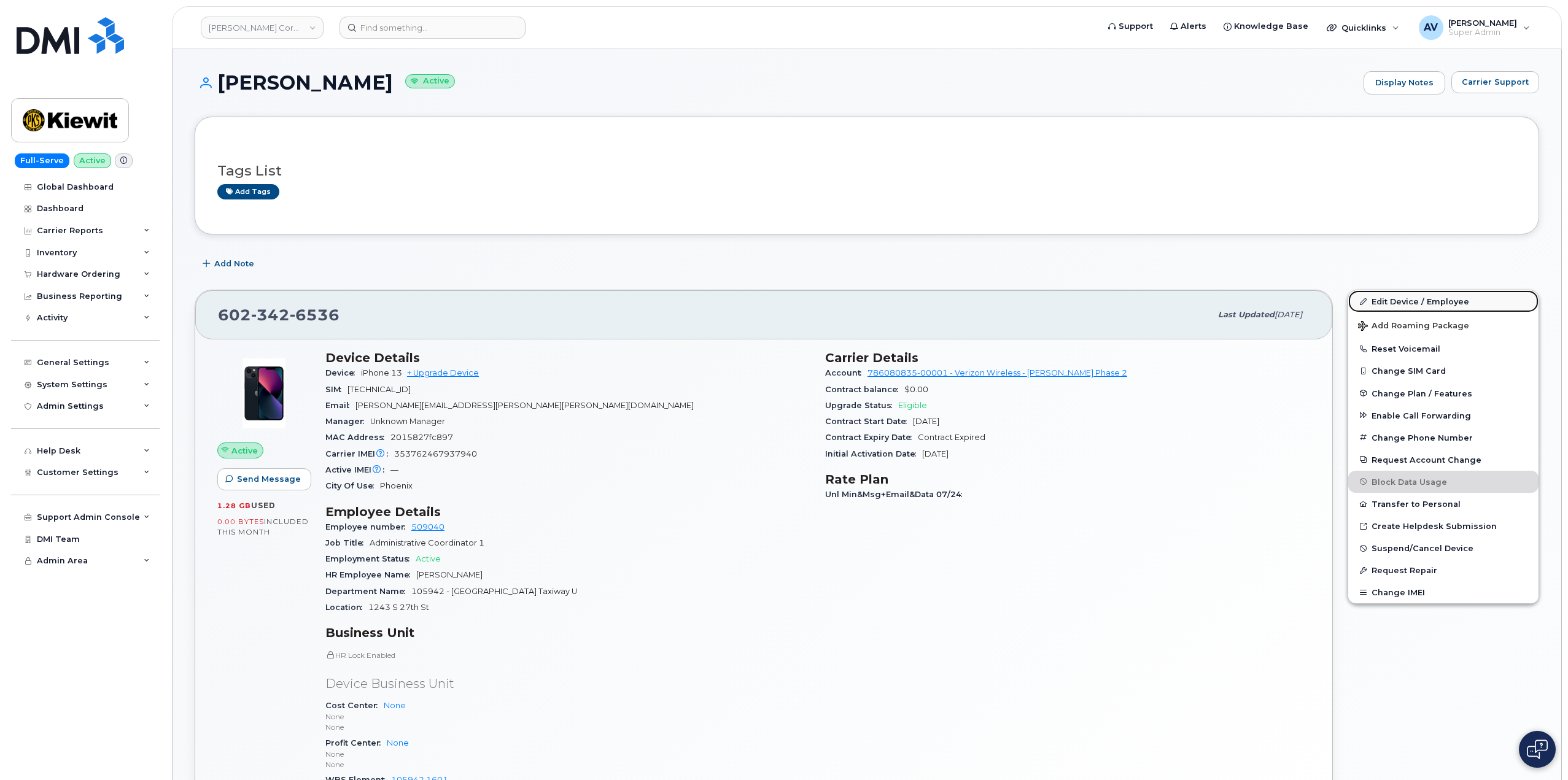
drag, startPoint x: 1395, startPoint y: 302, endPoint x: 1386, endPoint y: 296, distance: 10.8
click at [1395, 302] on link "Edit Device / Employee" at bounding box center [1442, 301] width 190 height 22
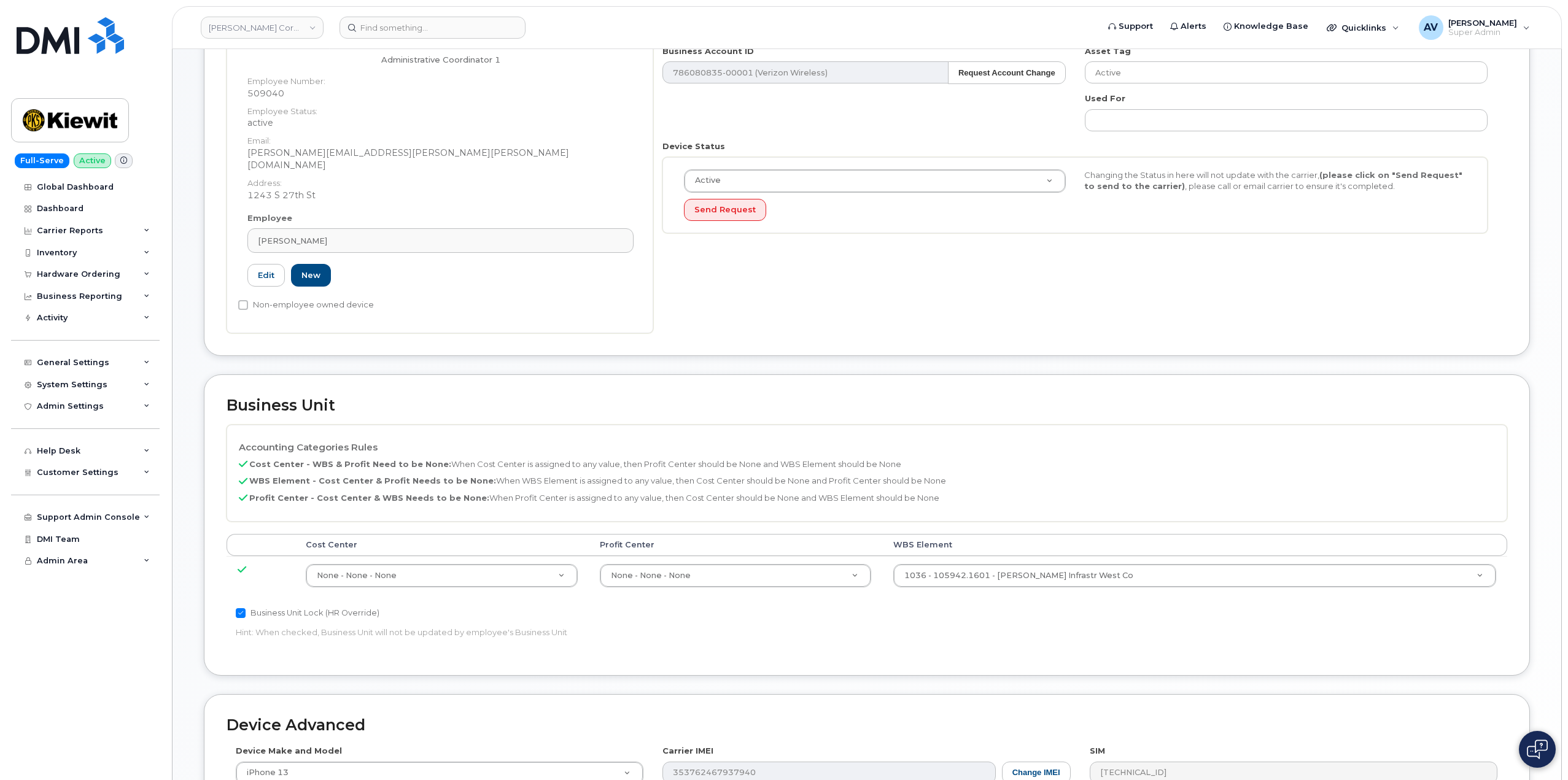
scroll to position [245, 0]
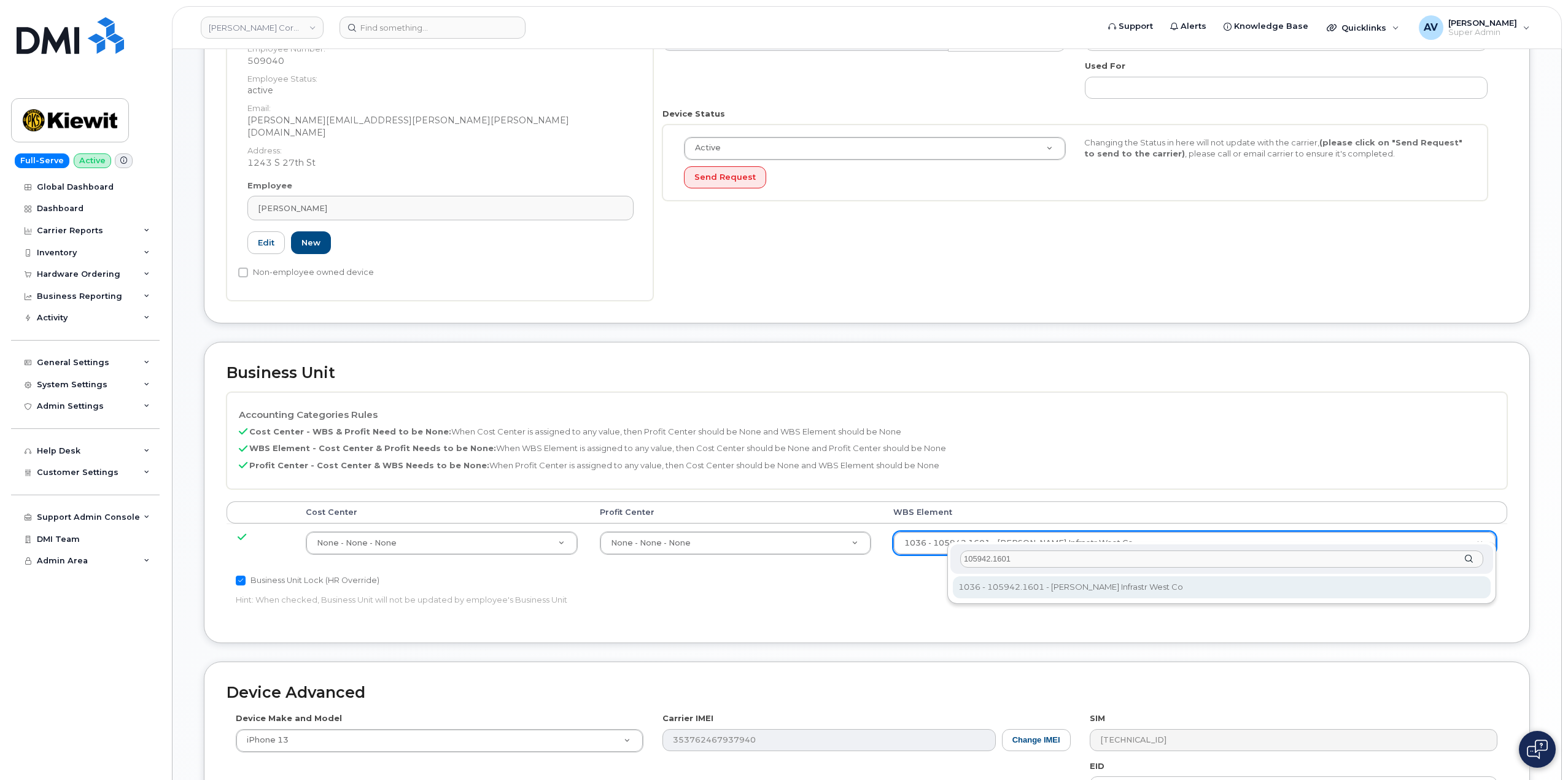
type input "105942.1601"
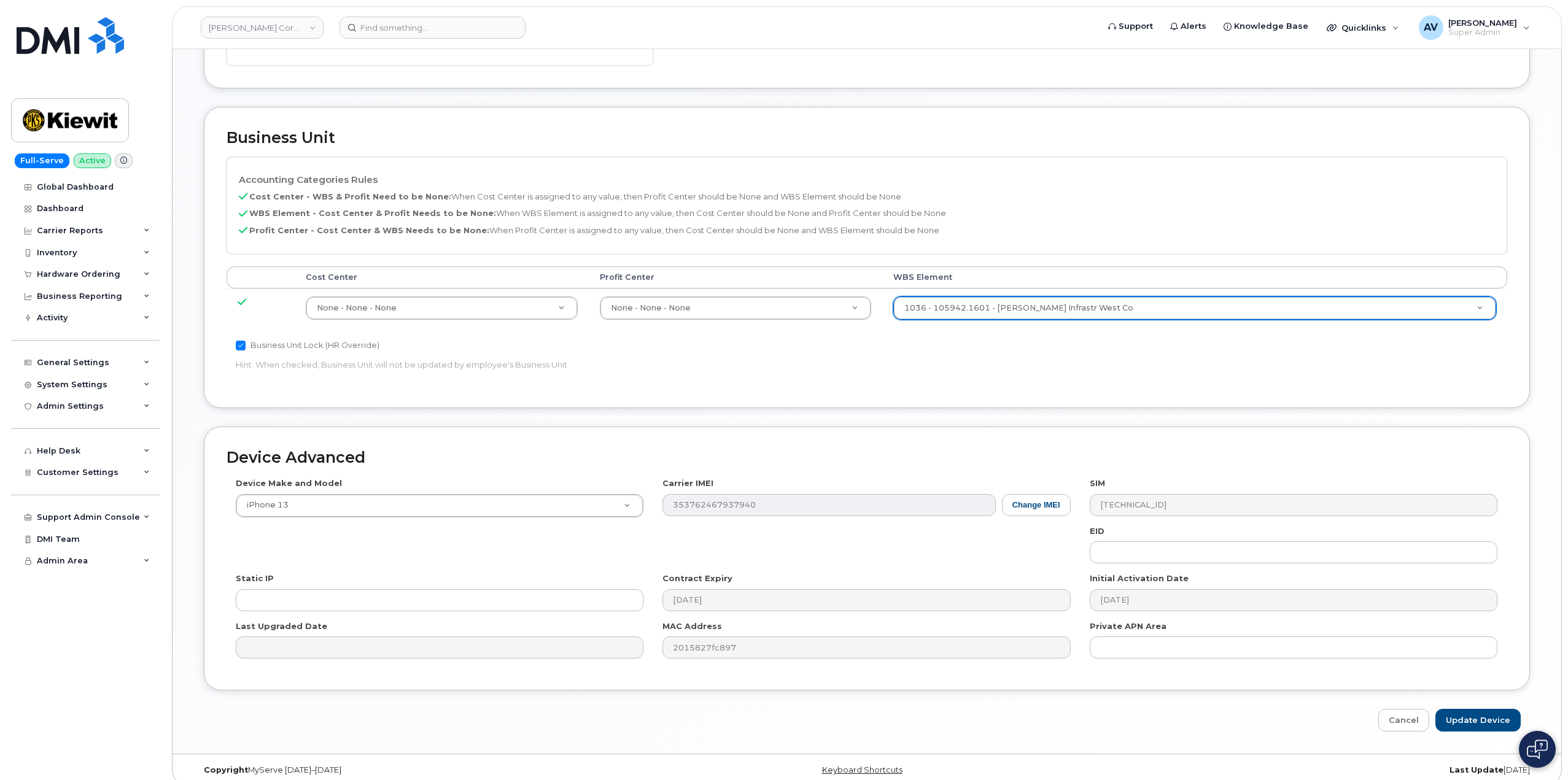
scroll to position [481, 0]
click at [1491, 708] on input "Update Device" at bounding box center [1478, 719] width 86 height 23
type input "Saving..."
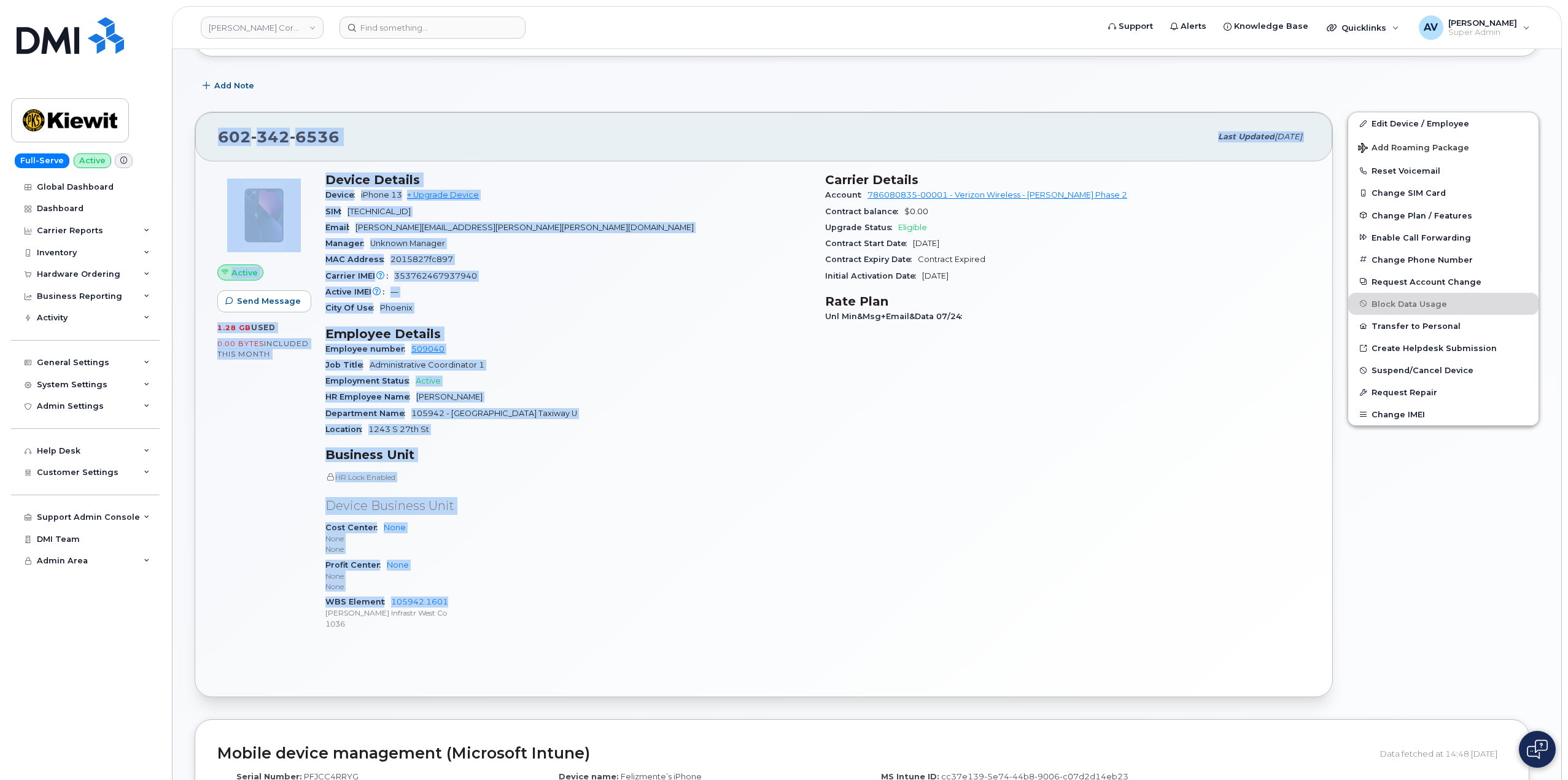
scroll to position [184, 0]
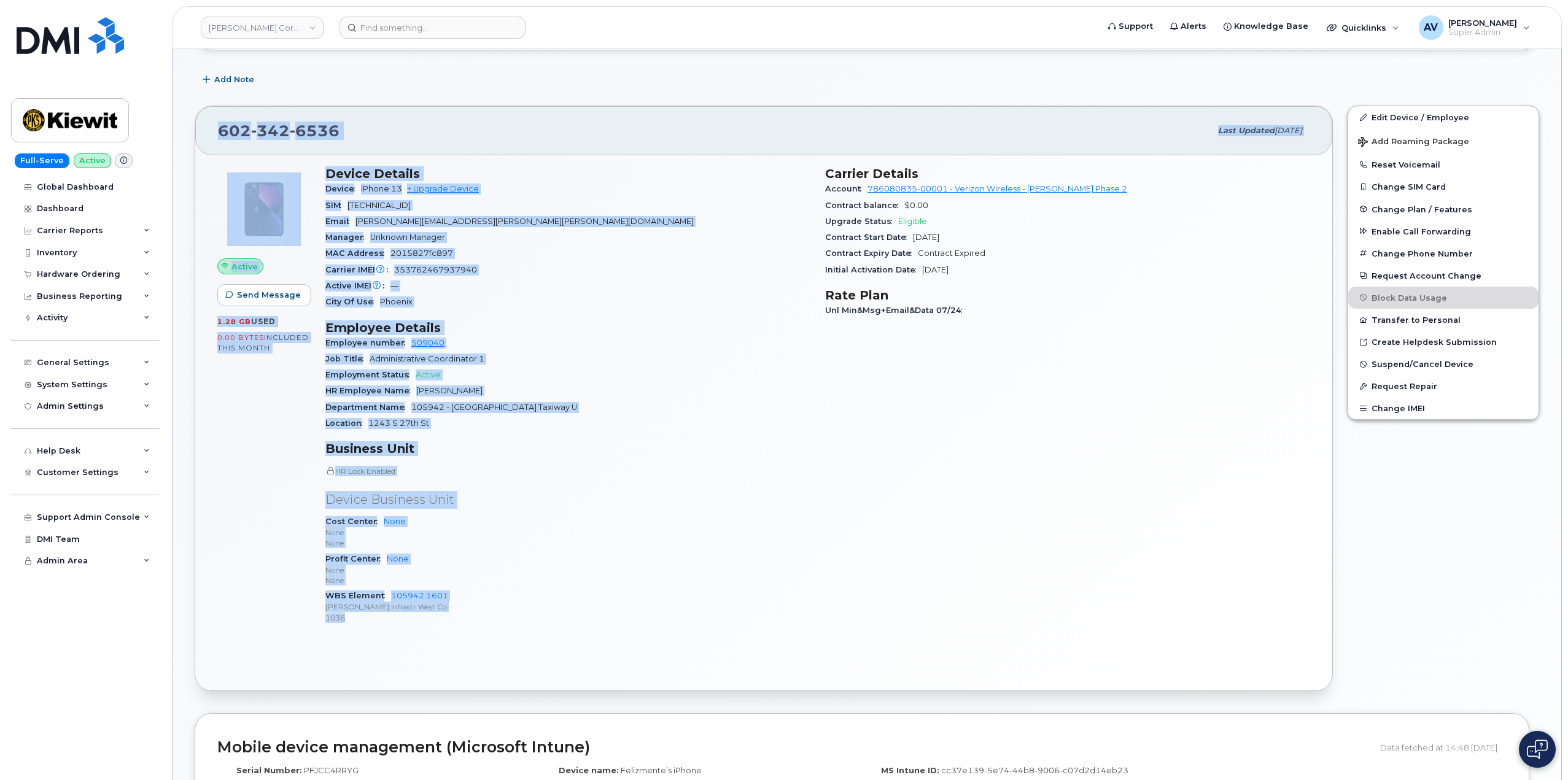
drag, startPoint x: 219, startPoint y: 317, endPoint x: 521, endPoint y: 619, distance: 427.1
click at [521, 619] on div "[PHONE_NUMBER] Last updated [DATE] Active Send Message 1.28 GB  used 0.00 Bytes…" at bounding box center [764, 399] width 1138 height 586
copy div "[PHONE_NUMBER] Last updated [DATE] Active Send Message 1.28 GB  used 0.00 Bytes…"
